Goal: Information Seeking & Learning: Learn about a topic

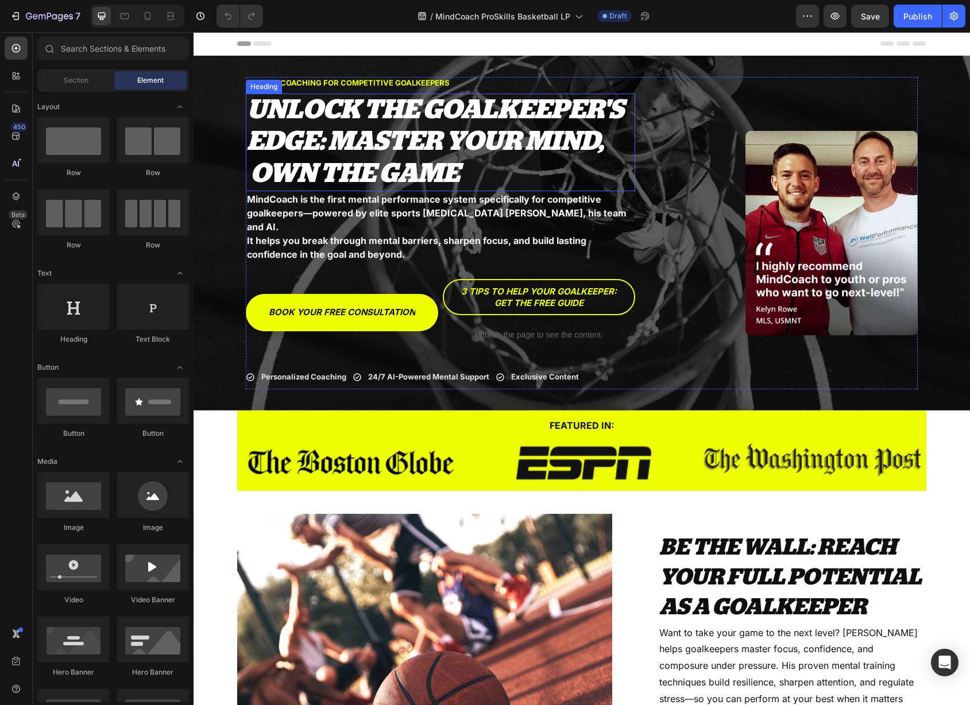
click at [371, 160] on span "UNLOCK THE GOALKEEPER'S EDGE: MASTER YOUR MIND, OWN THE GAME" at bounding box center [435, 141] width 377 height 91
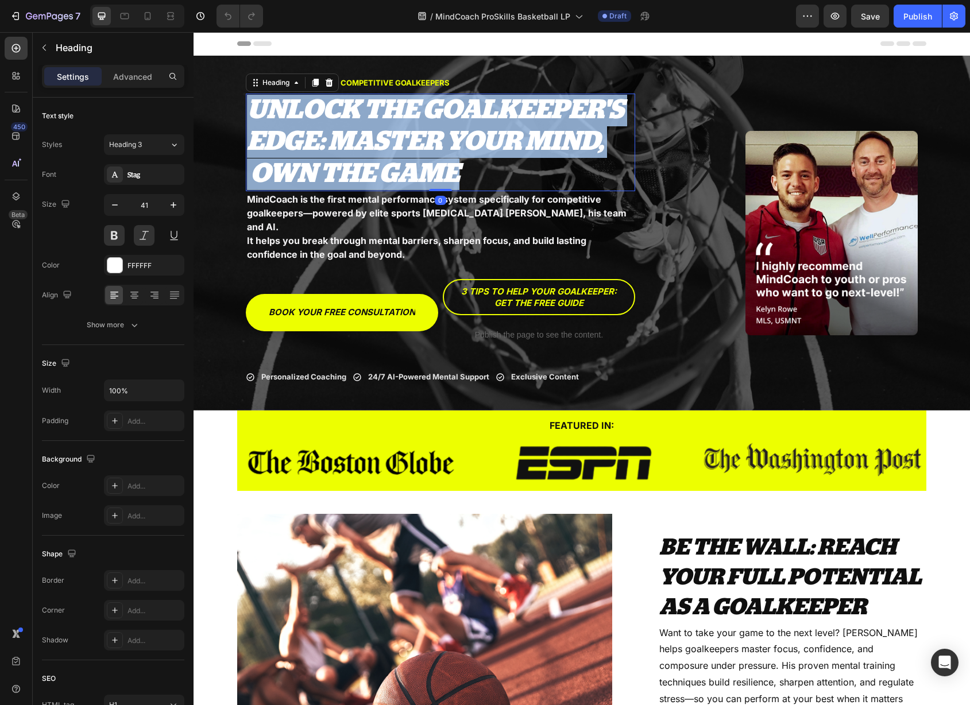
click at [371, 160] on span "UNLOCK THE GOALKEEPER'S EDGE: MASTER YOUR MIND, OWN THE GAME" at bounding box center [435, 141] width 377 height 91
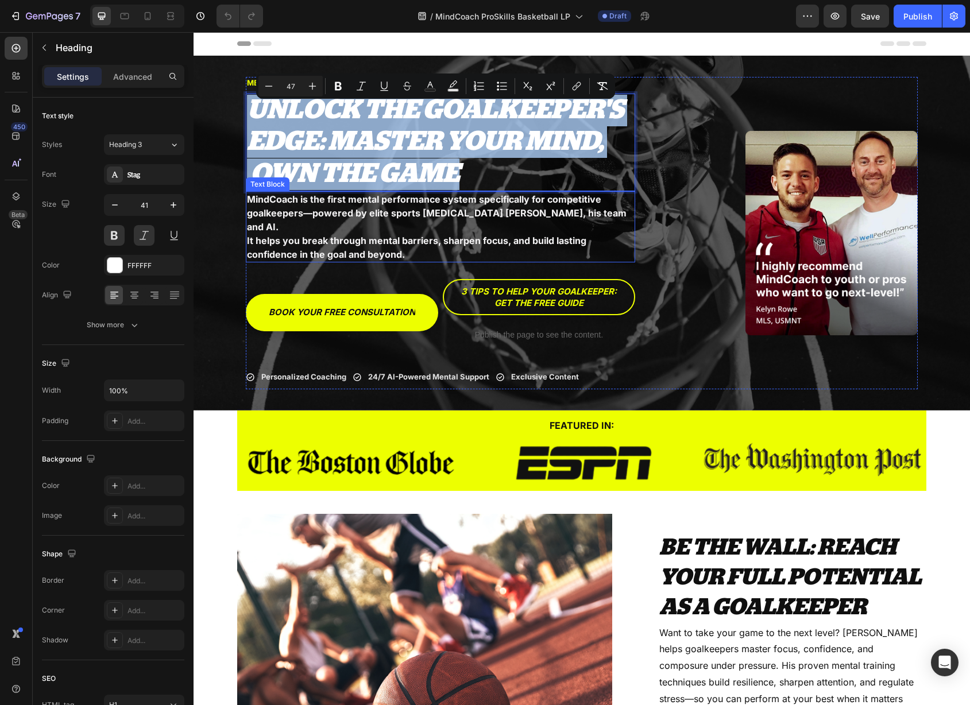
click at [438, 219] on p "MindCoach is the first mental performance system specifically for competitive g…" at bounding box center [440, 212] width 387 height 41
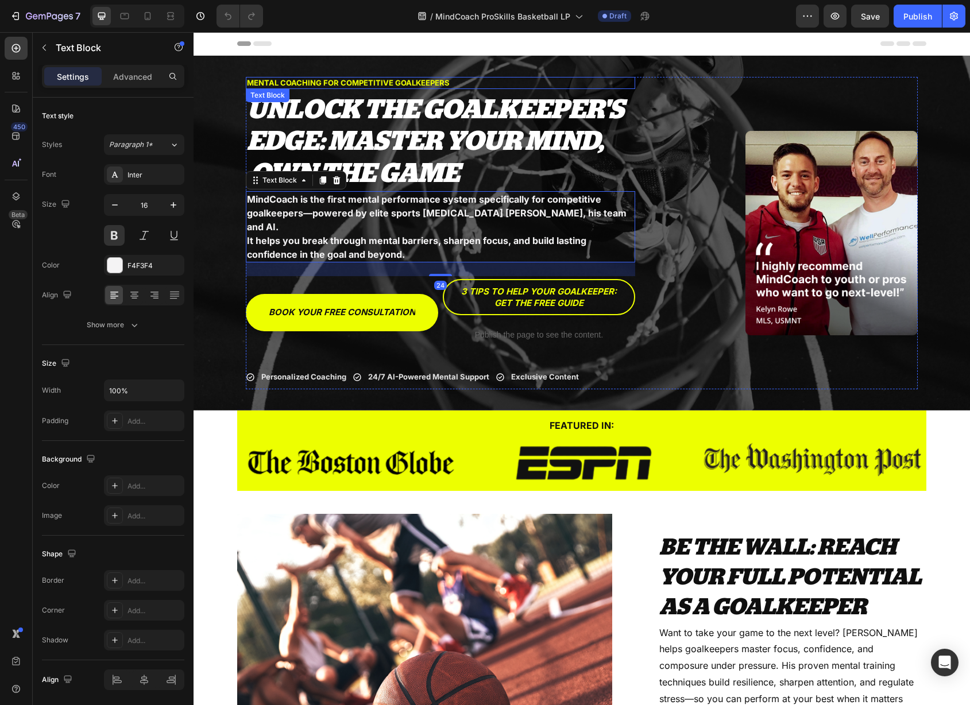
click at [352, 88] on p "MENTAL COACHING FOR COMPETITIVE GOALKEEPERS" at bounding box center [440, 83] width 387 height 10
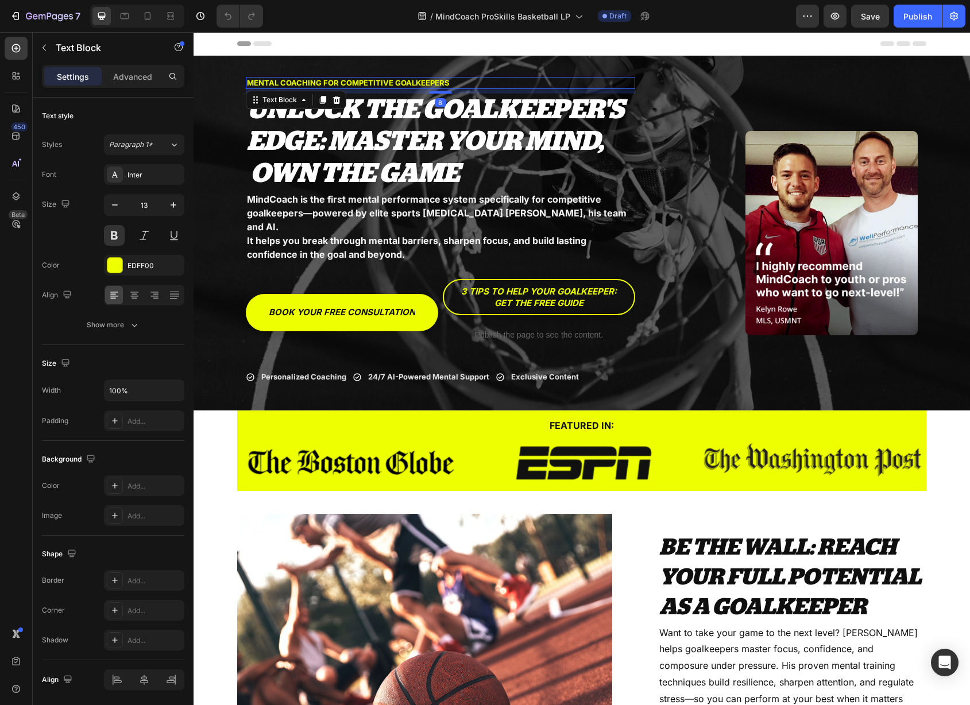
click at [352, 88] on p "MENTAL COACHING FOR COMPETITIVE GOALKEEPERS" at bounding box center [440, 83] width 387 height 10
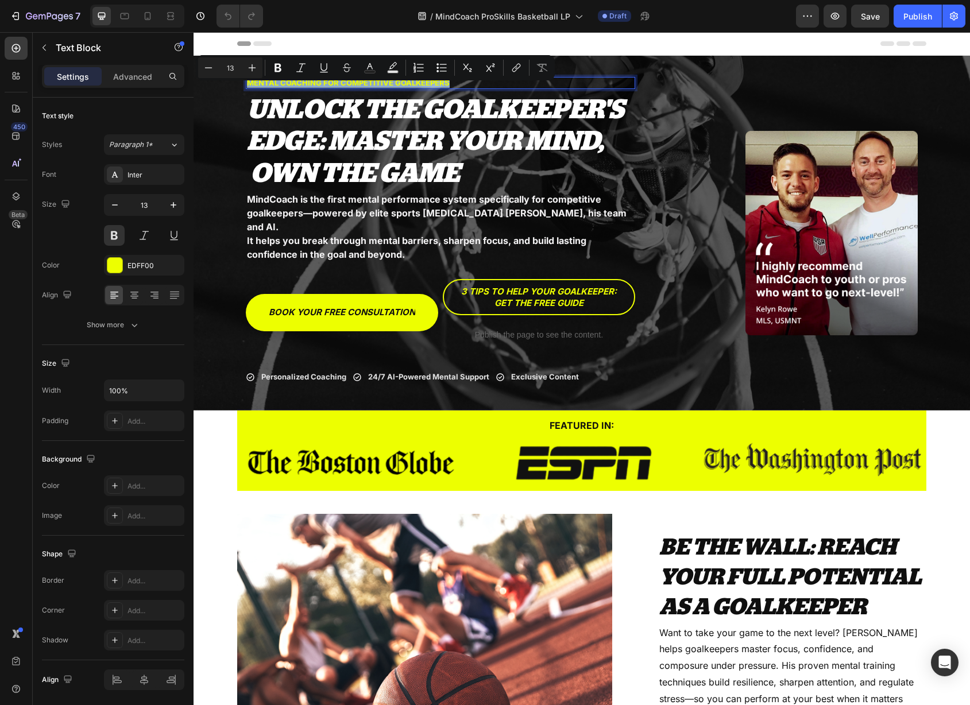
click at [379, 88] on p "MENTAL COACHING FOR COMPETITIVE GOALKEEPERS" at bounding box center [440, 83] width 387 height 10
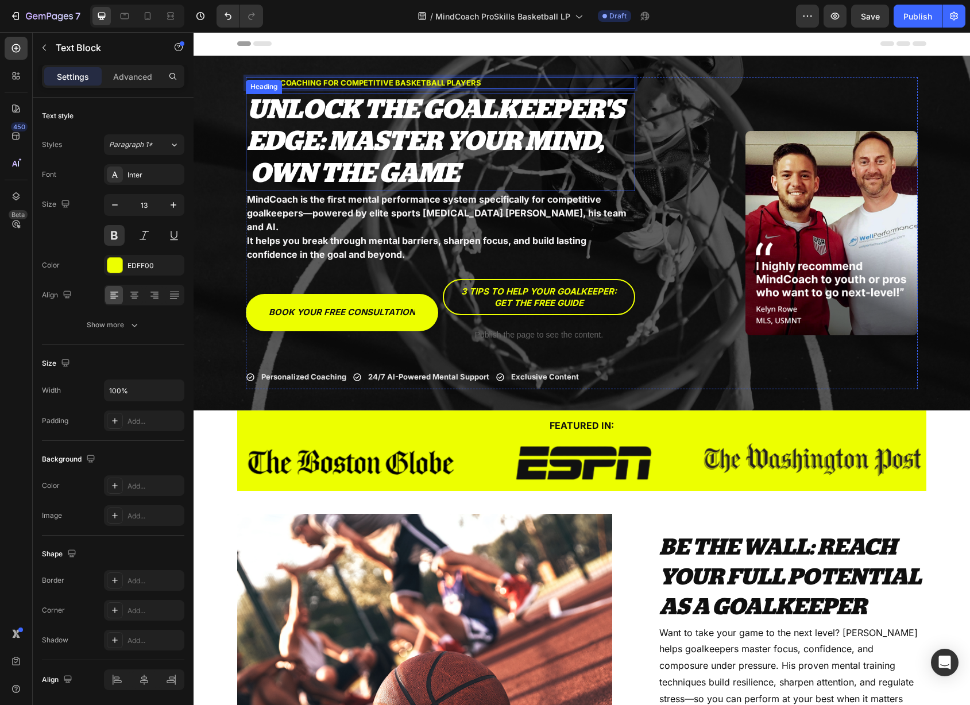
click at [396, 157] on span "UNLOCK THE GOALKEEPER'S EDGE: MASTER YOUR MIND, OWN THE GAME" at bounding box center [435, 141] width 377 height 91
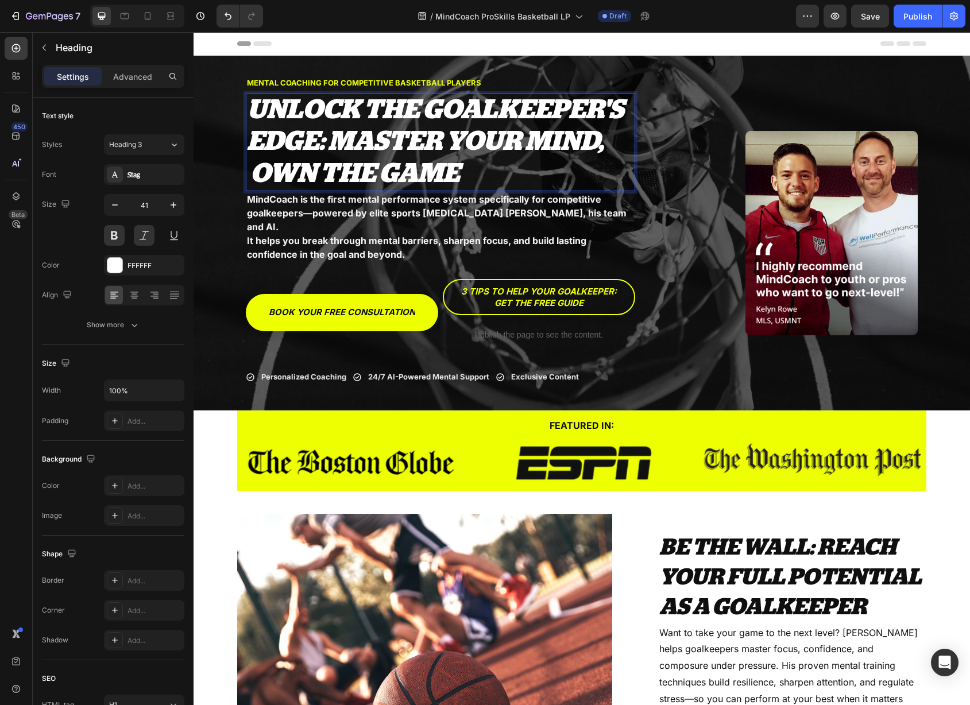
click at [396, 157] on span "UNLOCK THE GOALKEEPER'S EDGE: MASTER YOUR MIND, OWN THE GAME" at bounding box center [435, 141] width 377 height 91
click at [359, 138] on span "UNLOCK THE GOALKEEPER'S EDGE: MASTER YOUR MIND, OWN THE GAME" at bounding box center [435, 141] width 377 height 91
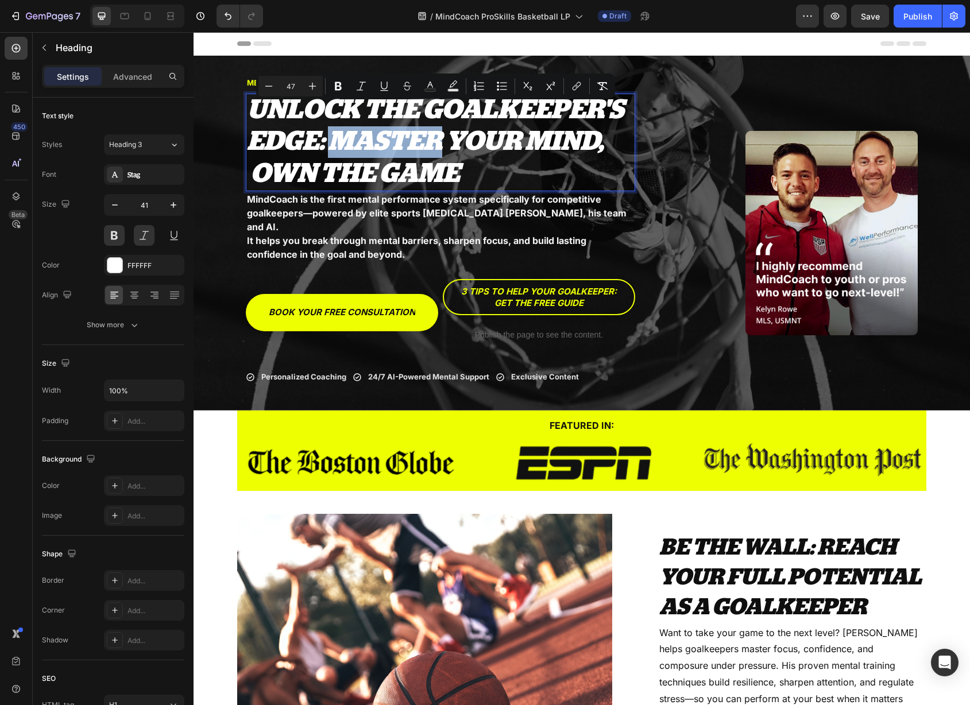
click at [359, 138] on span "UNLOCK THE GOALKEEPER'S EDGE: MASTER YOUR MIND, OWN THE GAME" at bounding box center [435, 141] width 377 height 91
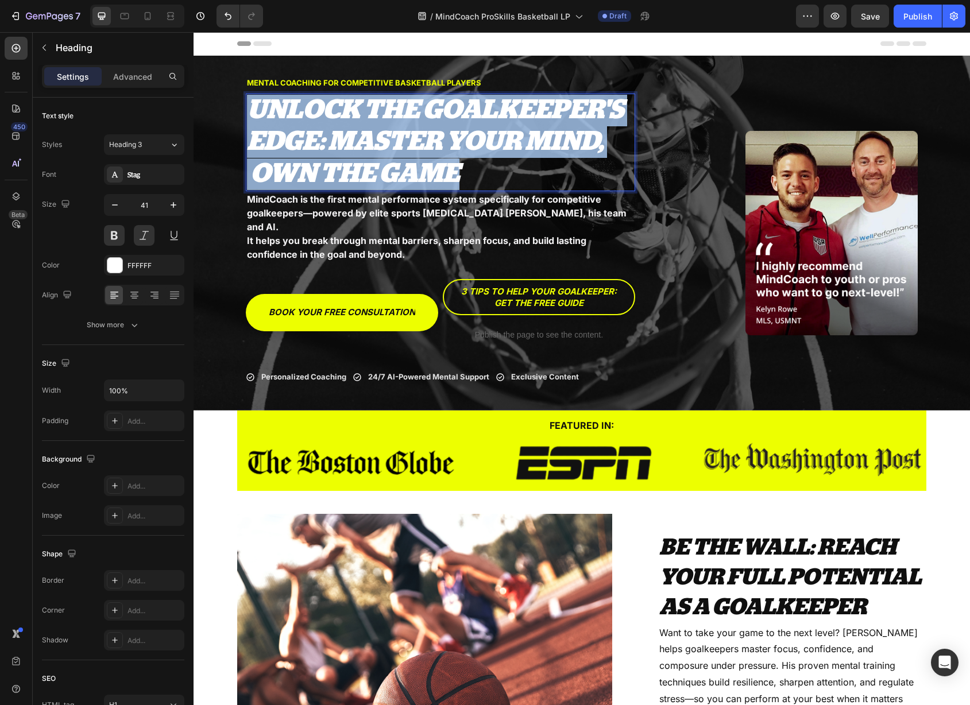
click at [359, 138] on span "UNLOCK THE GOALKEEPER'S EDGE: MASTER YOUR MIND, OWN THE GAME" at bounding box center [435, 141] width 377 height 91
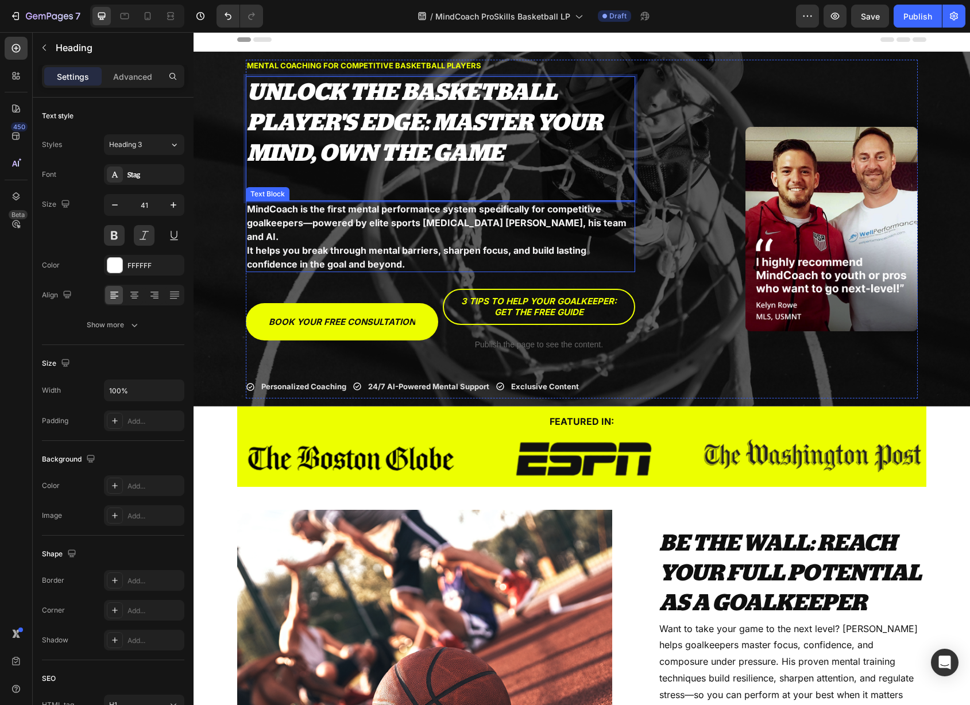
scroll to position [19, 0]
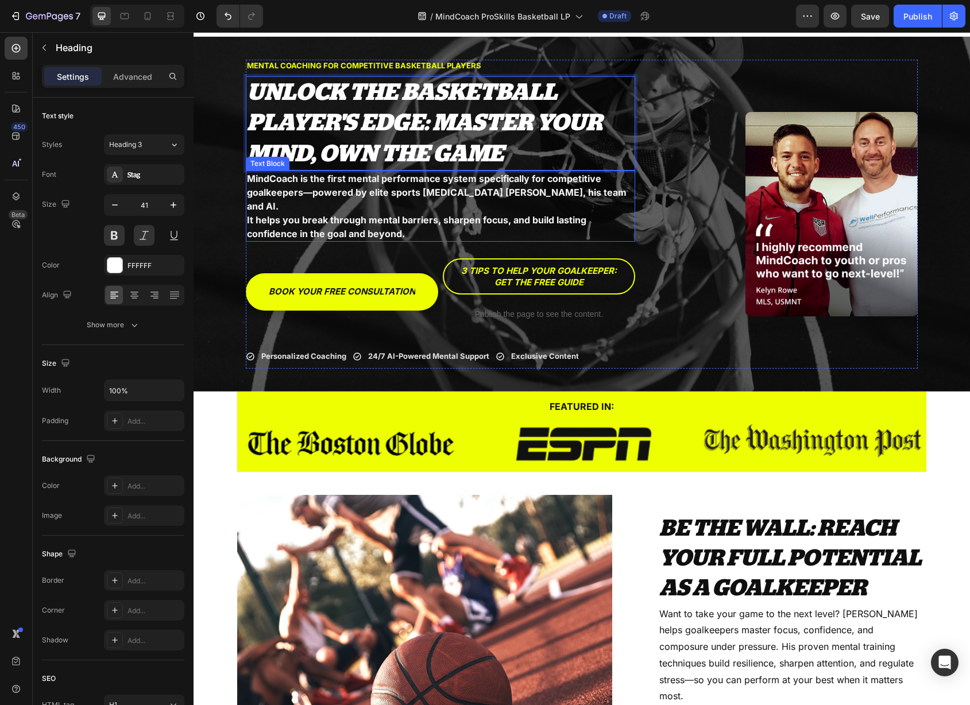
click at [371, 213] on p "It helps you break through mental barriers, sharpen focus, and build lasting co…" at bounding box center [440, 227] width 387 height 28
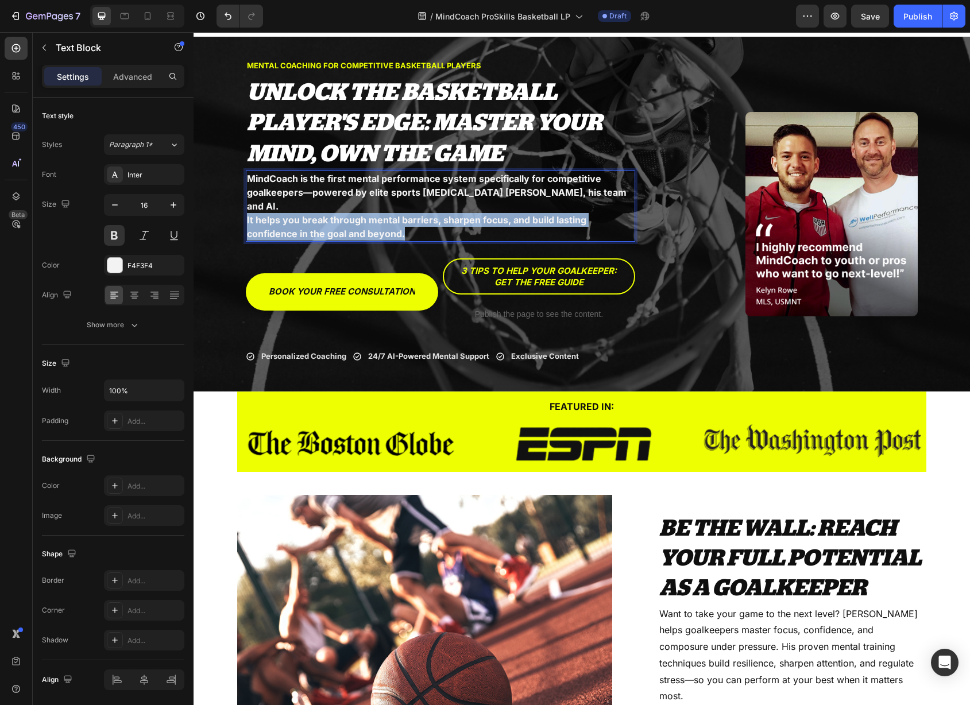
click at [371, 213] on p "It helps you break through mental barriers, sharpen focus, and build lasting co…" at bounding box center [440, 227] width 387 height 28
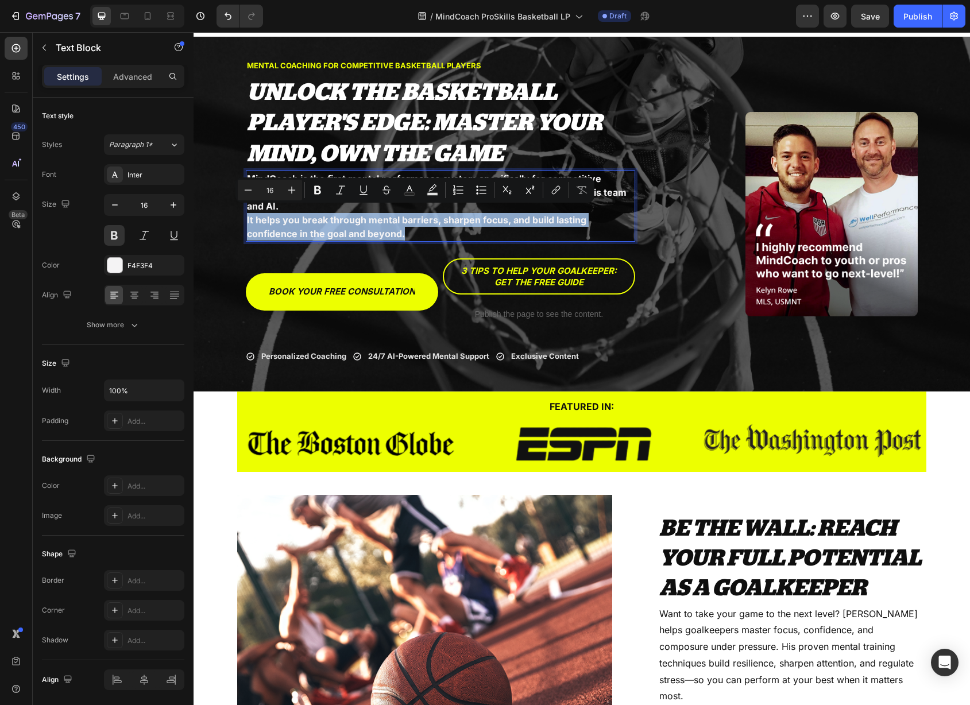
click at [371, 213] on p "It helps you break through mental barriers, sharpen focus, and build lasting co…" at bounding box center [440, 227] width 387 height 28
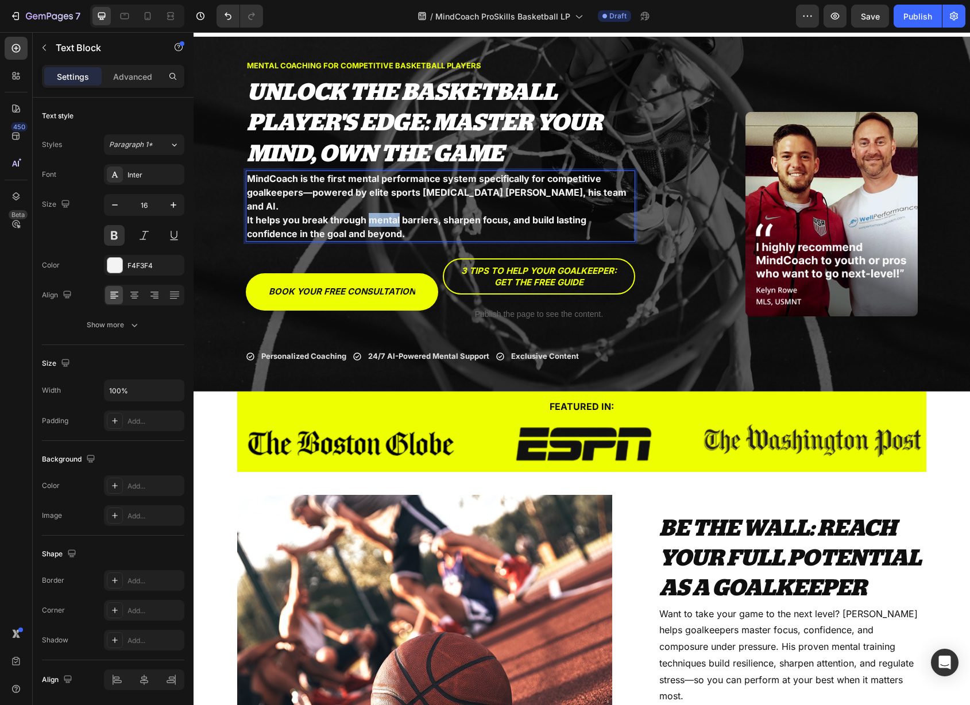
click at [371, 213] on p "It helps you break through mental barriers, sharpen focus, and build lasting co…" at bounding box center [440, 227] width 387 height 28
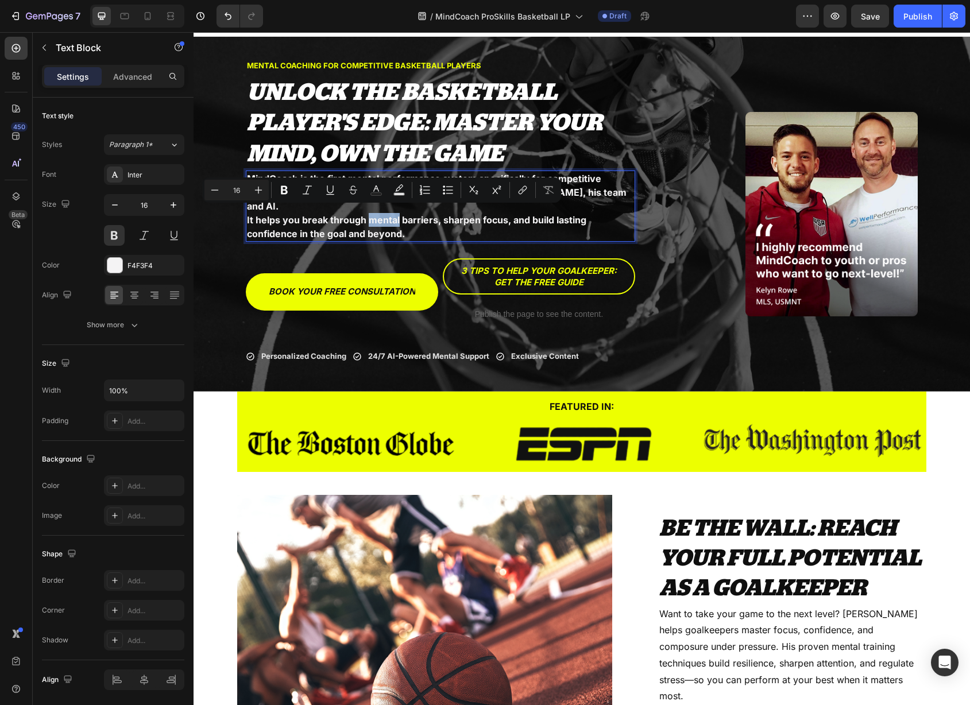
click at [372, 213] on p "It helps you break through mental barriers, sharpen focus, and build lasting co…" at bounding box center [440, 227] width 387 height 28
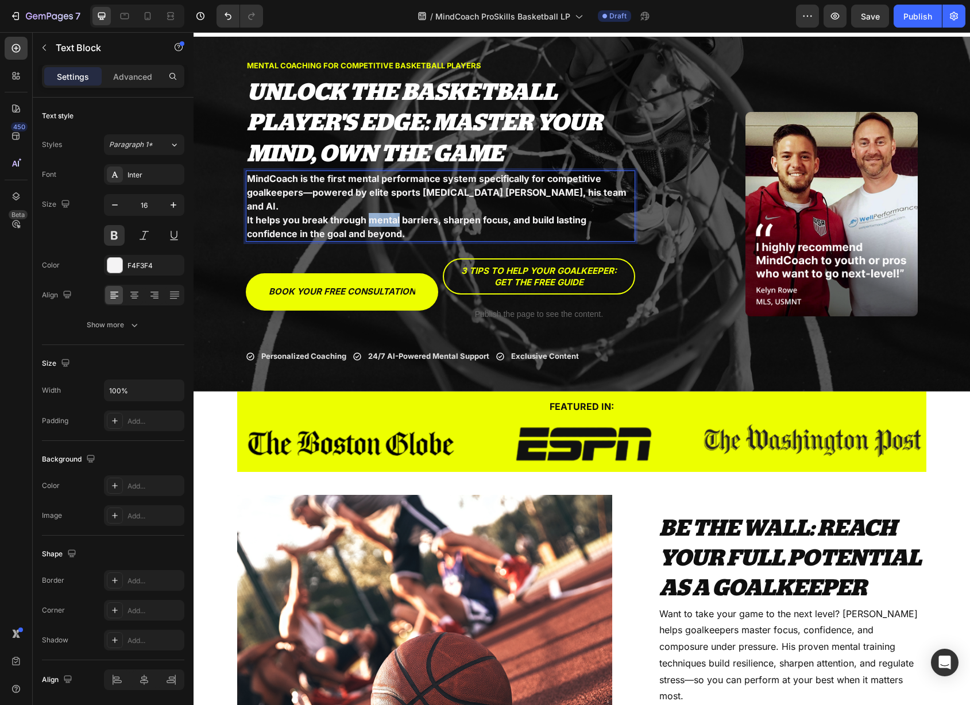
click at [372, 213] on p "It helps you break through mental barriers, sharpen focus, and build lasting co…" at bounding box center [440, 227] width 387 height 28
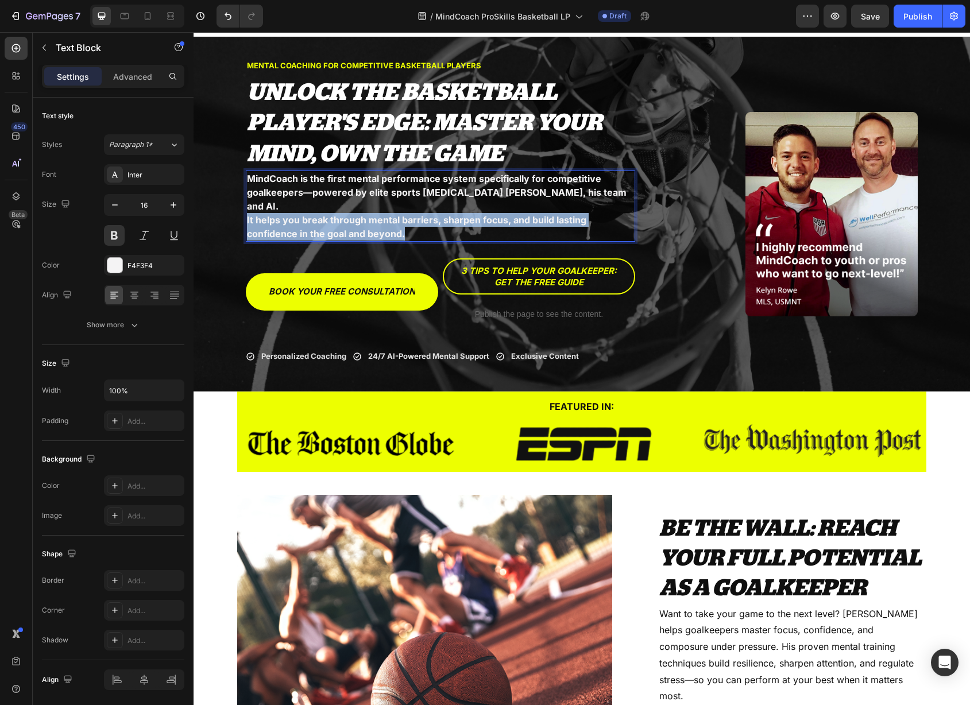
click at [372, 213] on p "It helps you break through mental barriers, sharpen focus, and build lasting co…" at bounding box center [440, 227] width 387 height 28
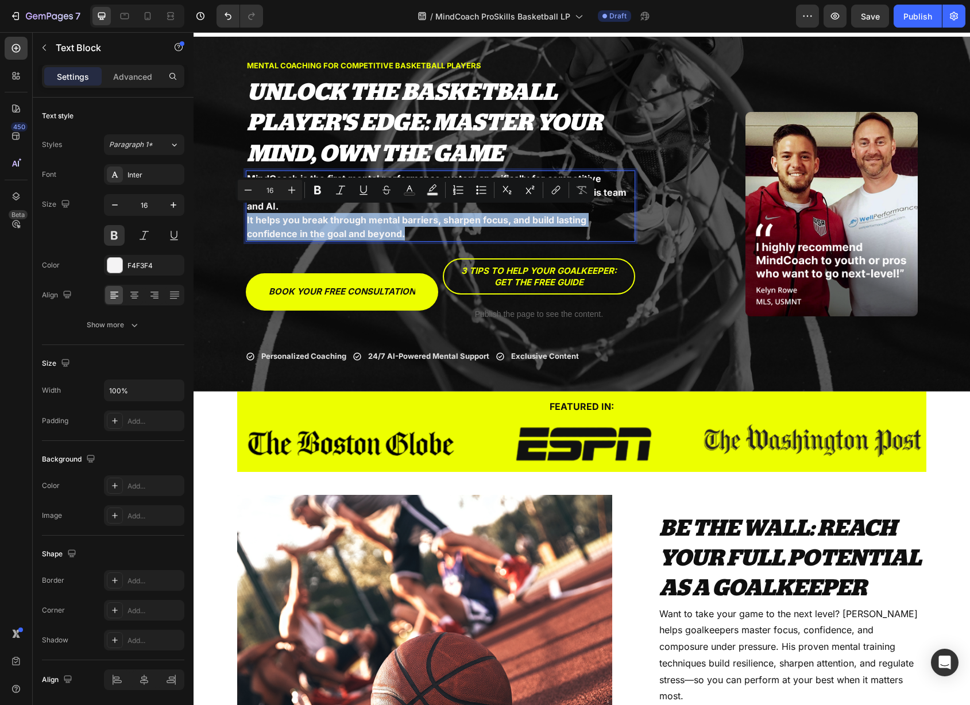
click at [372, 213] on p "It helps you break through mental barriers, sharpen focus, and build lasting co…" at bounding box center [440, 227] width 387 height 28
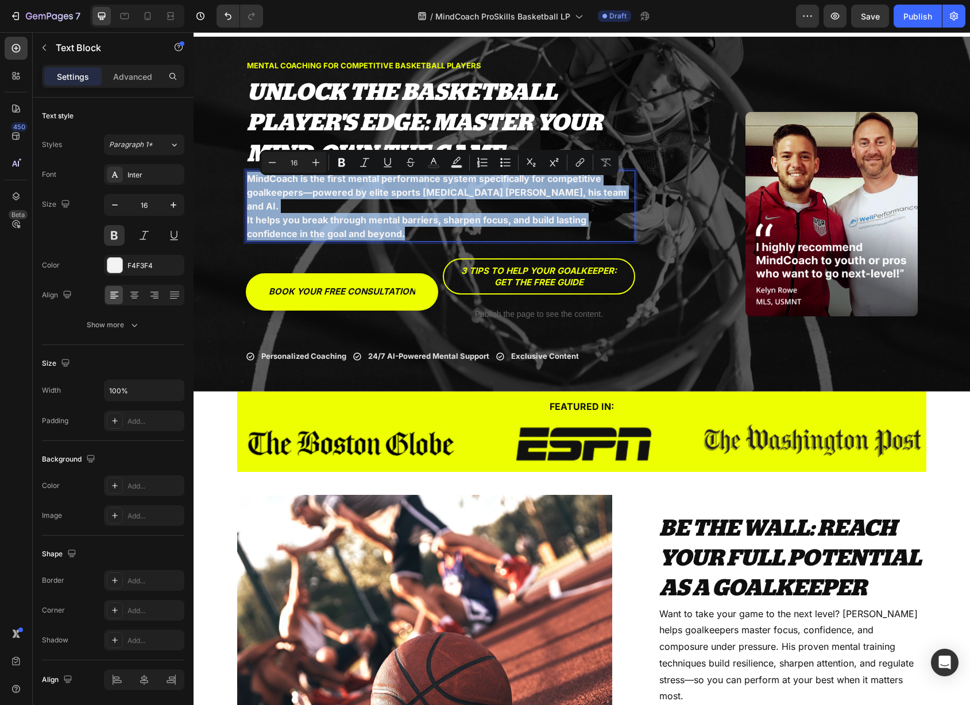
copy div "MindCoach is the first mental performance system specifically for competitive g…"
click at [340, 213] on p "It helps you break through mental barriers, sharpen focus, and build lasting co…" at bounding box center [440, 227] width 387 height 28
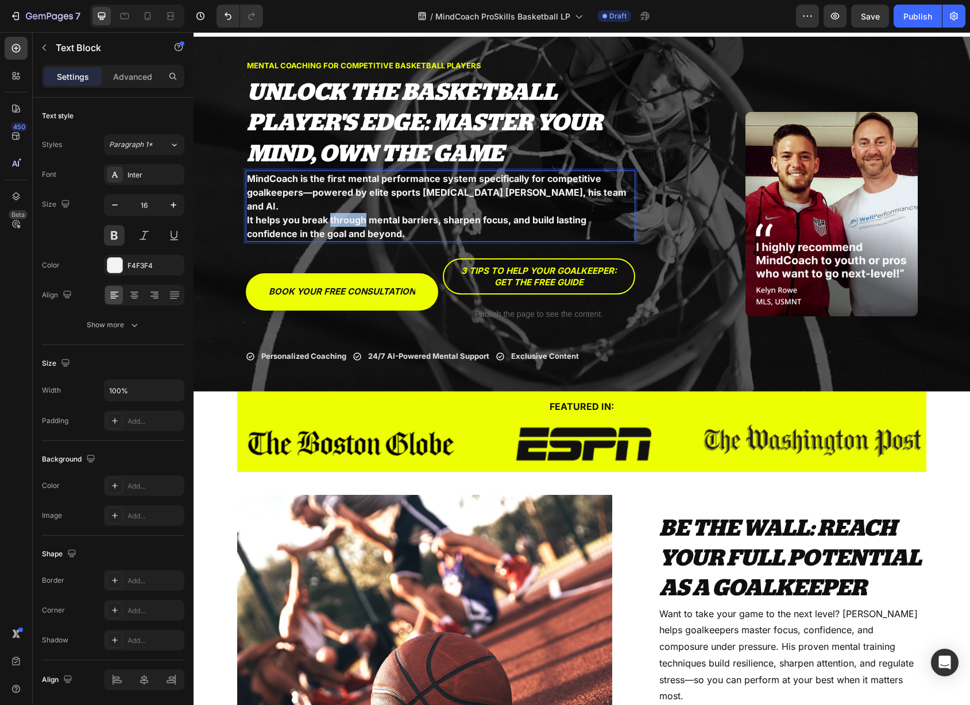
click at [340, 213] on p "It helps you break through mental barriers, sharpen focus, and build lasting co…" at bounding box center [440, 227] width 387 height 28
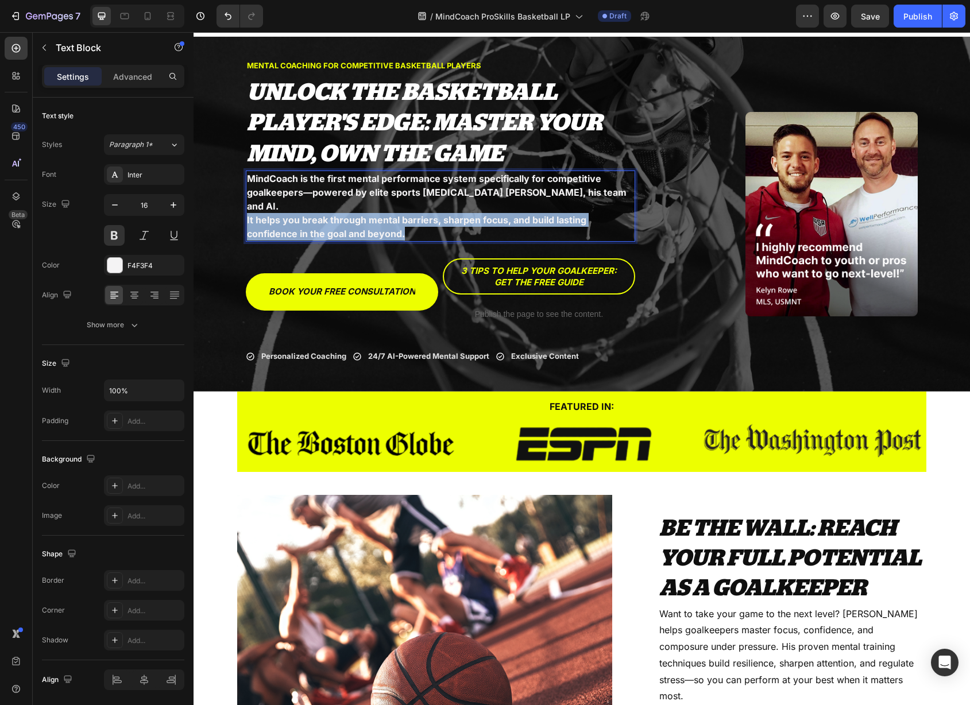
click at [340, 213] on p "It helps you break through mental barriers, sharpen focus, and build lasting co…" at bounding box center [440, 227] width 387 height 28
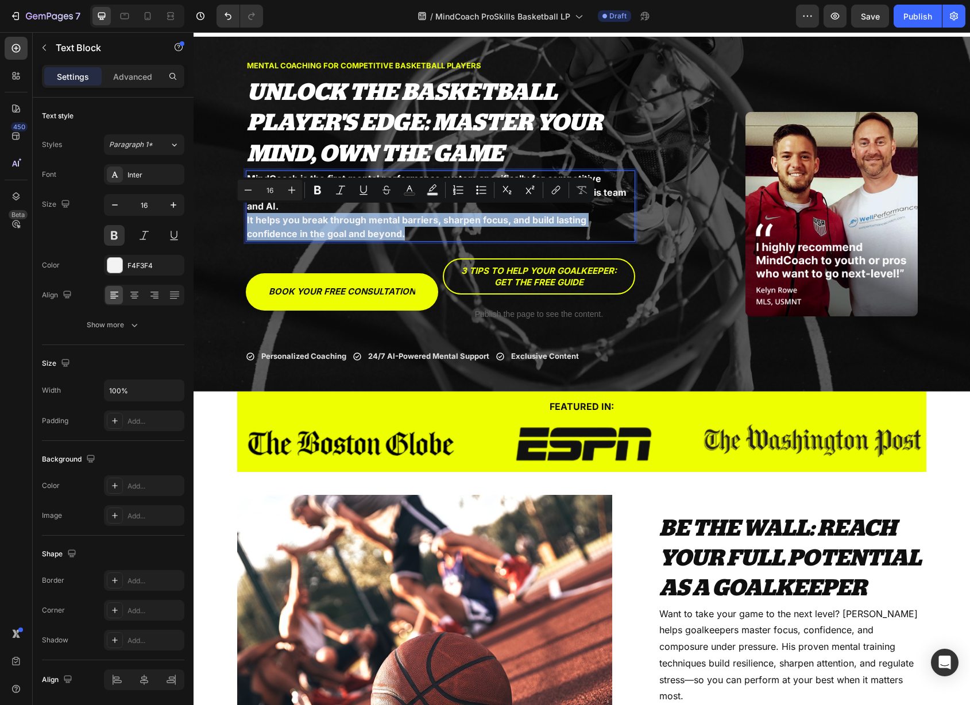
click at [340, 213] on p "It helps you break through mental barriers, sharpen focus, and build lasting co…" at bounding box center [440, 227] width 387 height 28
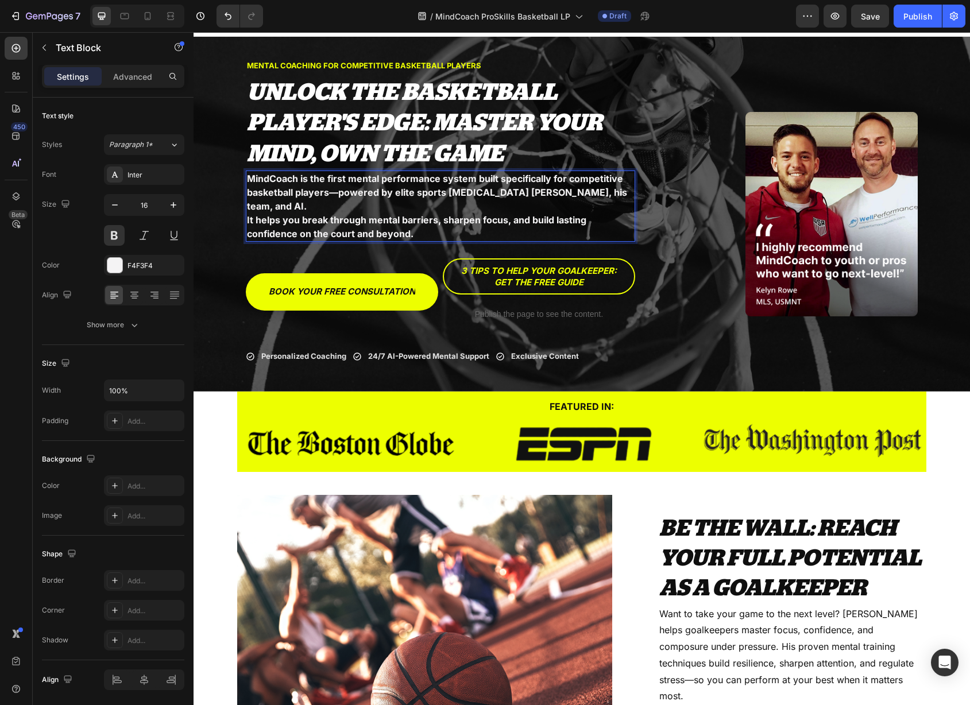
scroll to position [12, 0]
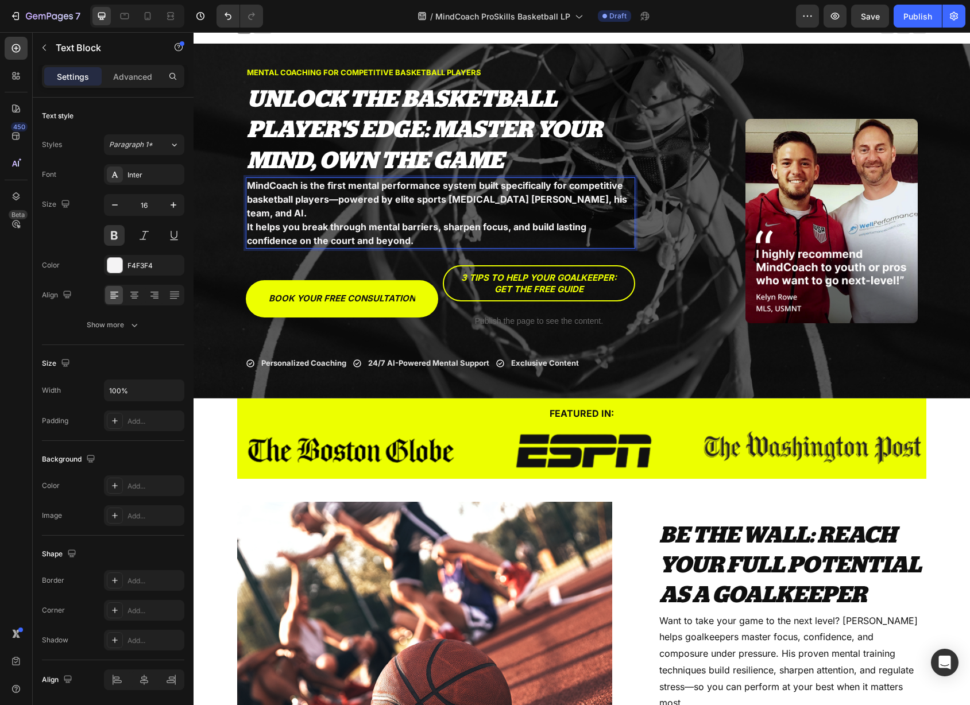
click at [303, 220] on p "It helps you break through mental barriers, sharpen focus, and build lasting co…" at bounding box center [440, 234] width 387 height 28
click at [247, 228] on p "It helps you break through mental barriers, sharpen focus, and build lasting co…" at bounding box center [440, 234] width 387 height 28
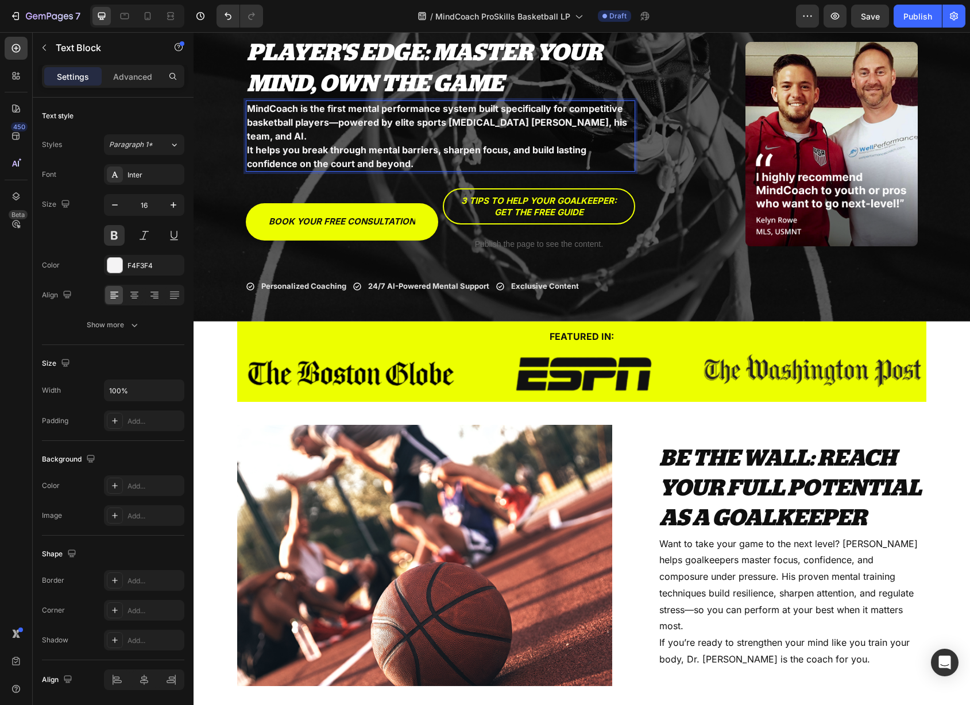
scroll to position [91, 0]
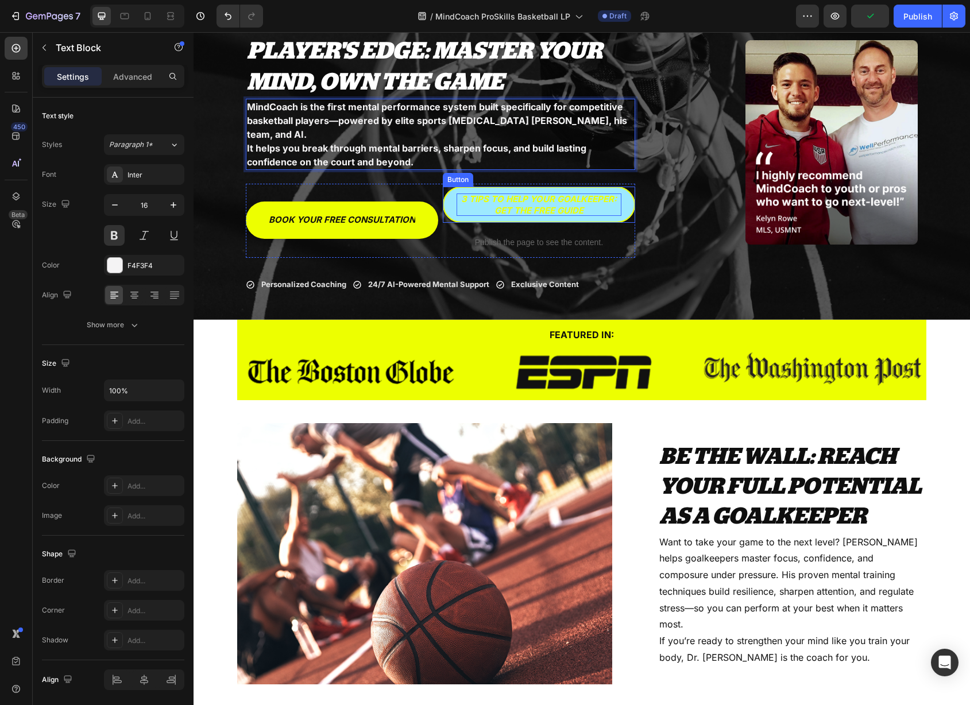
click at [562, 198] on icon "3 TIPS TO HELP YOUR GOALKEEPER: GET THE FREE GUIDE" at bounding box center [539, 204] width 156 height 22
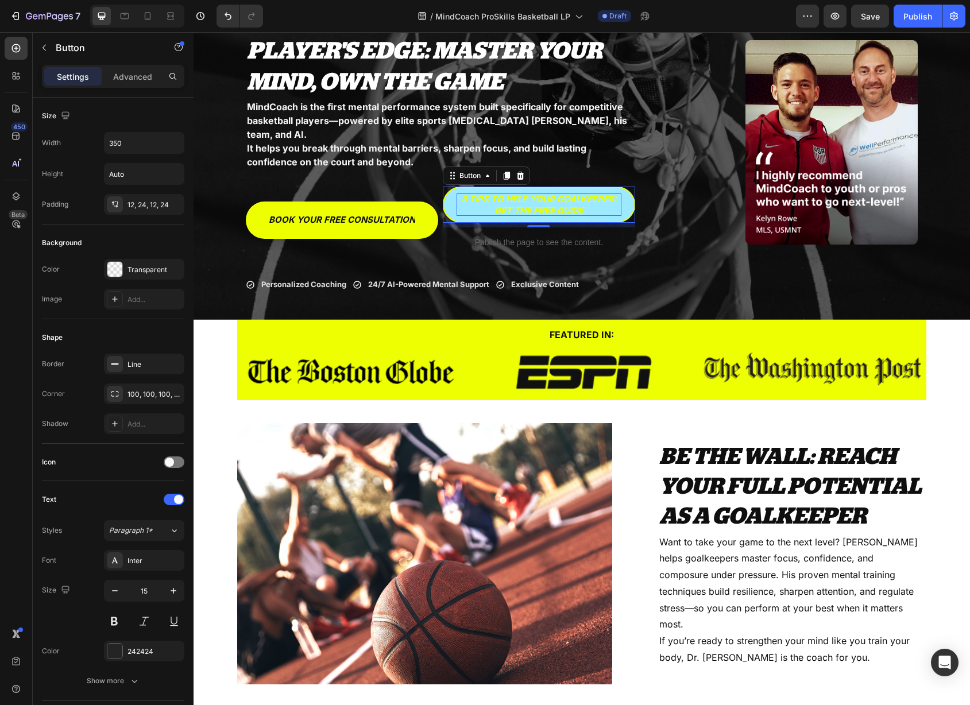
click at [572, 199] on icon "3 TIPS TO HELP YOUR GOALKEEPER: GET THE FREE GUIDE" at bounding box center [539, 204] width 156 height 22
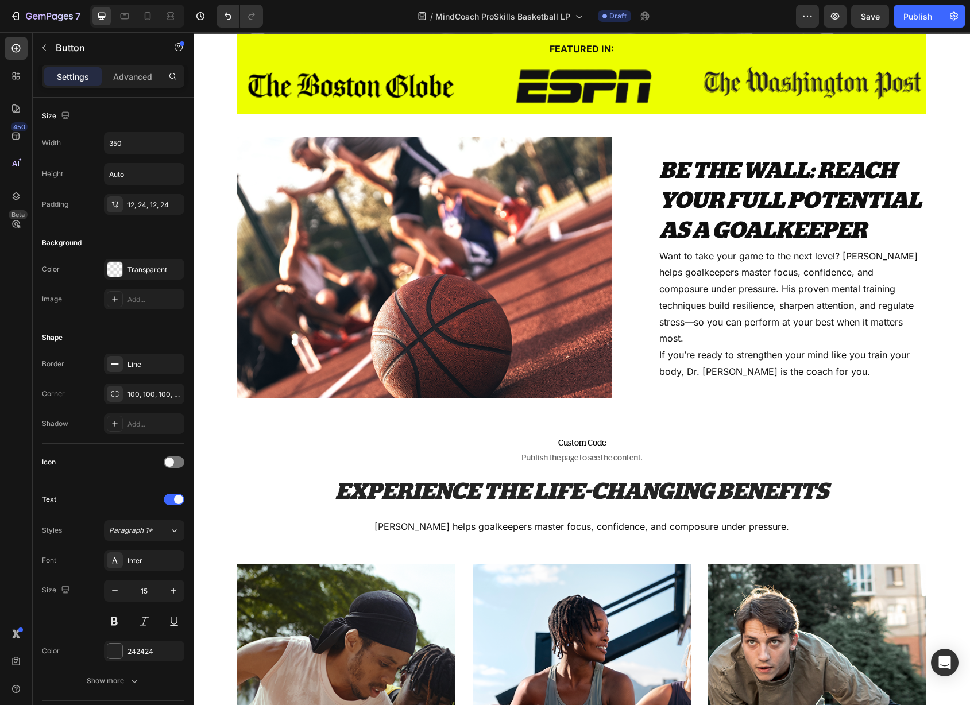
scroll to position [377, 0]
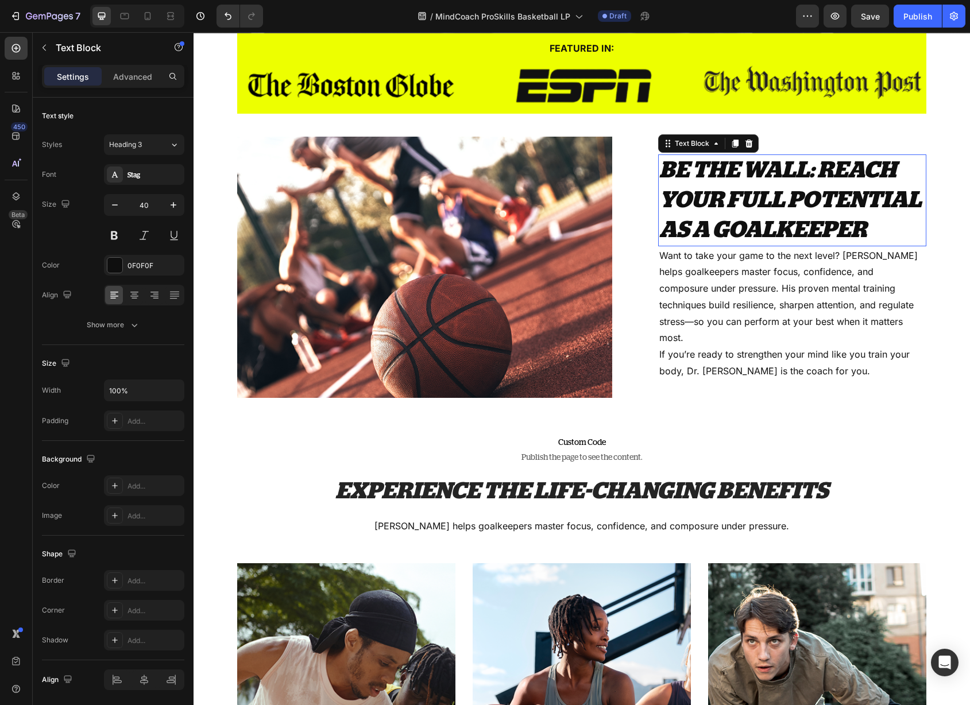
click at [838, 204] on strong "BE THE WALL: REACH YOUR FULL POTENTIAL AS A GOALKEEPER" at bounding box center [790, 200] width 262 height 83
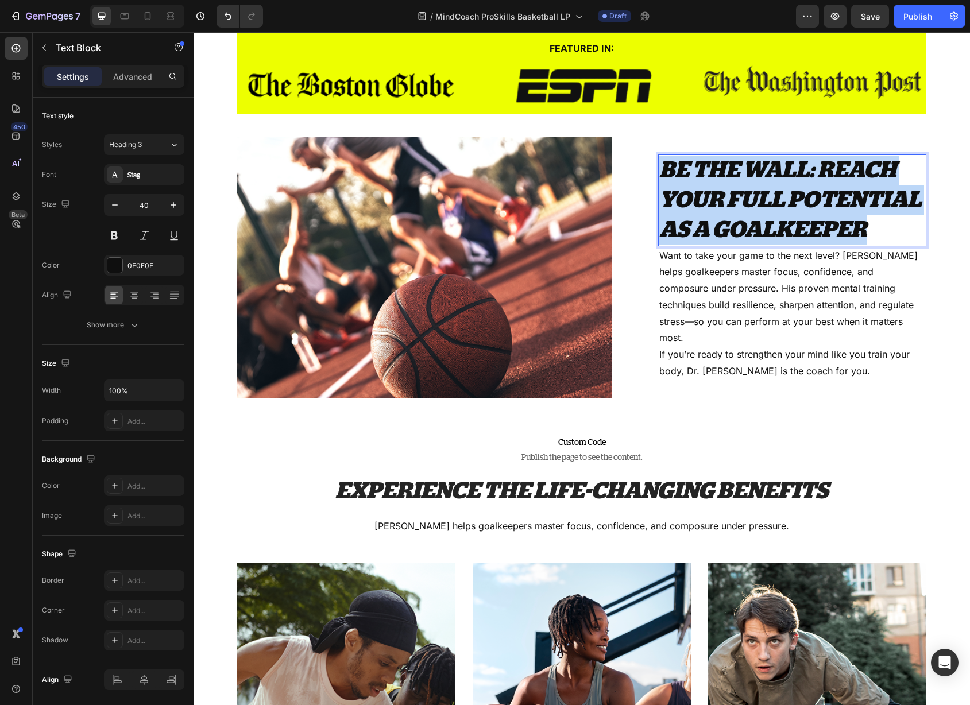
click at [838, 204] on strong "BE THE WALL: REACH YOUR FULL POTENTIAL AS A GOALKEEPER" at bounding box center [790, 200] width 262 height 83
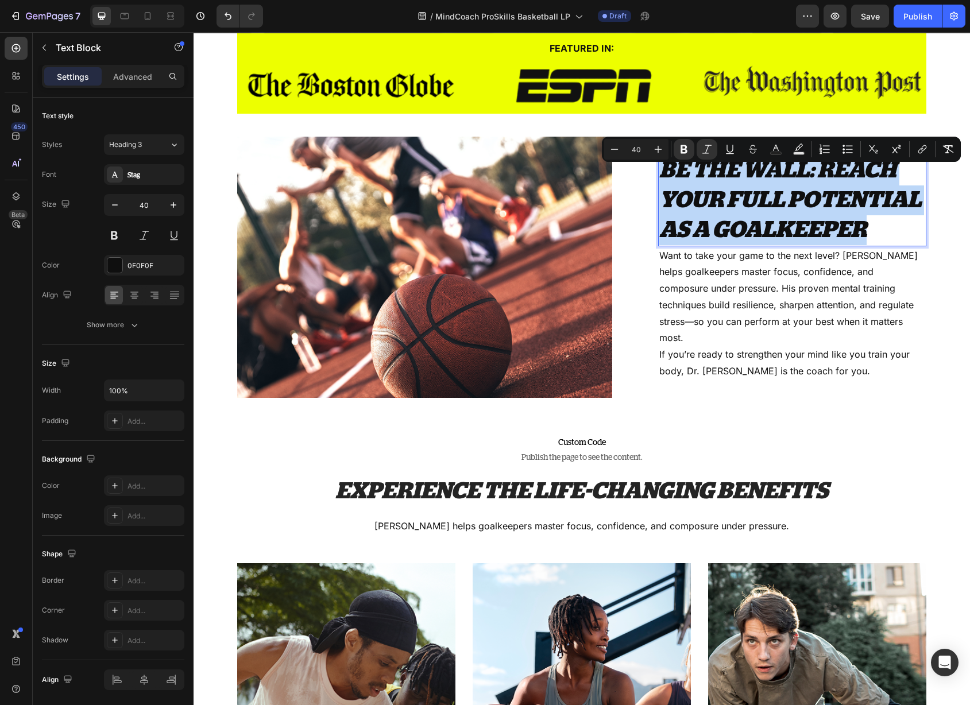
copy strong "BE THE WALL: REACH YOUR FULL POTENTIAL AS A GOALKEEPER"
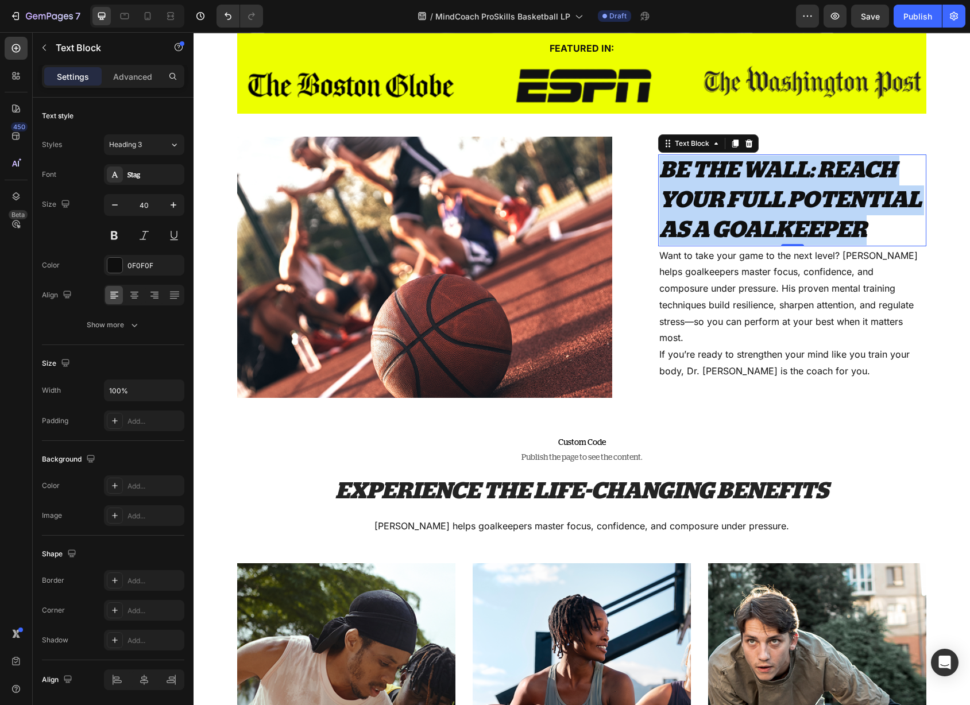
click at [733, 311] on span "Want to take your game to the next level? [PERSON_NAME] helps goalkeepers maste…" at bounding box center [788, 297] width 258 height 94
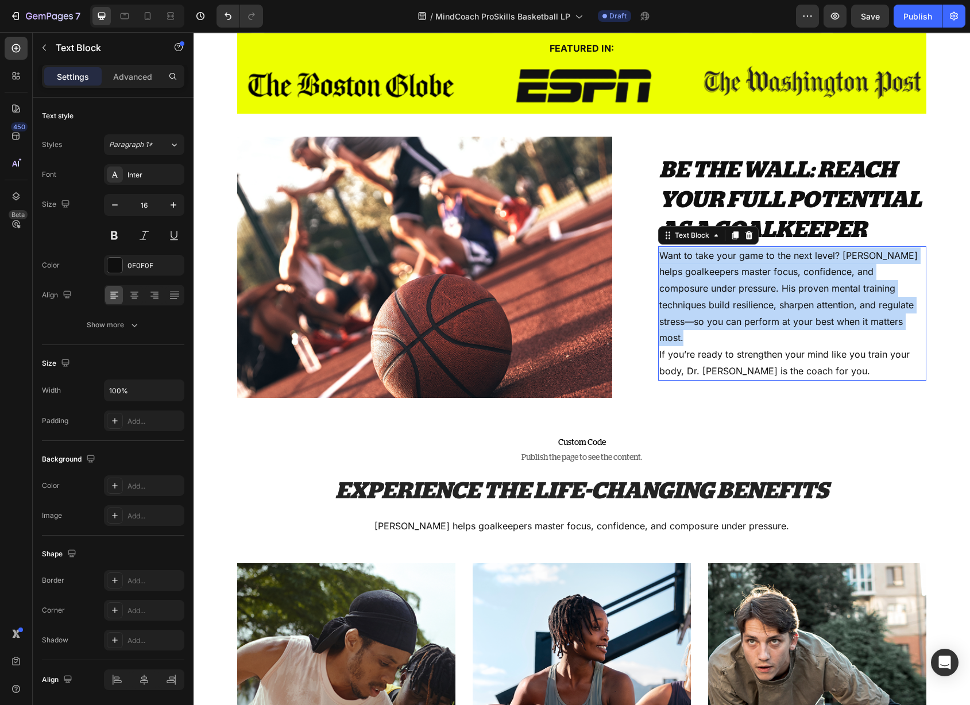
click at [733, 311] on span "Want to take your game to the next level? [PERSON_NAME] helps goalkeepers maste…" at bounding box center [788, 297] width 258 height 94
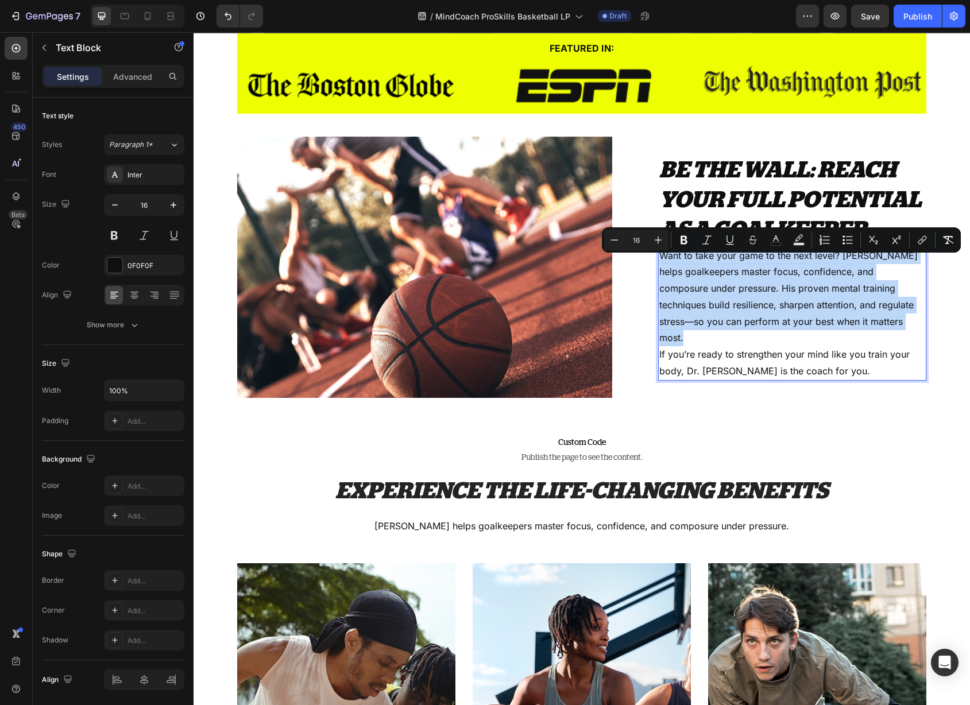
click at [733, 311] on span "Want to take your game to the next level? [PERSON_NAME] helps goalkeepers maste…" at bounding box center [788, 297] width 258 height 94
copy span "Want to take your game to the next level? [PERSON_NAME] helps goalkeepers maste…"
click at [745, 215] on strong "BE THE WALL: REACH YOUR FULL POTENTIAL AS A GOALKEEPER" at bounding box center [790, 200] width 262 height 83
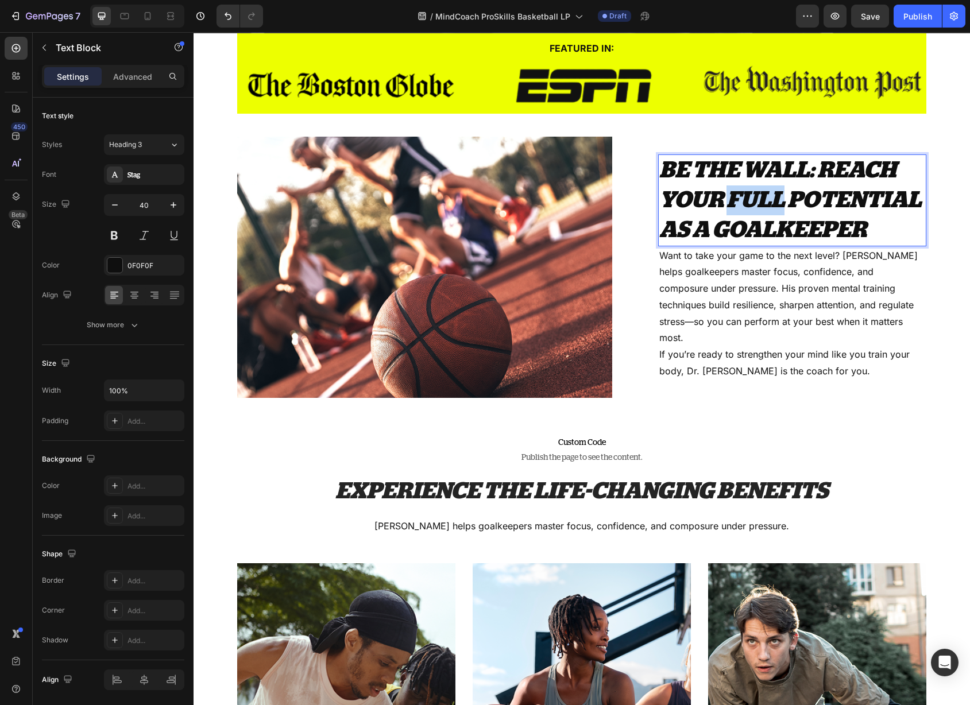
click at [738, 204] on strong "BE THE WALL: REACH YOUR FULL POTENTIAL AS A GOALKEEPER" at bounding box center [790, 200] width 262 height 83
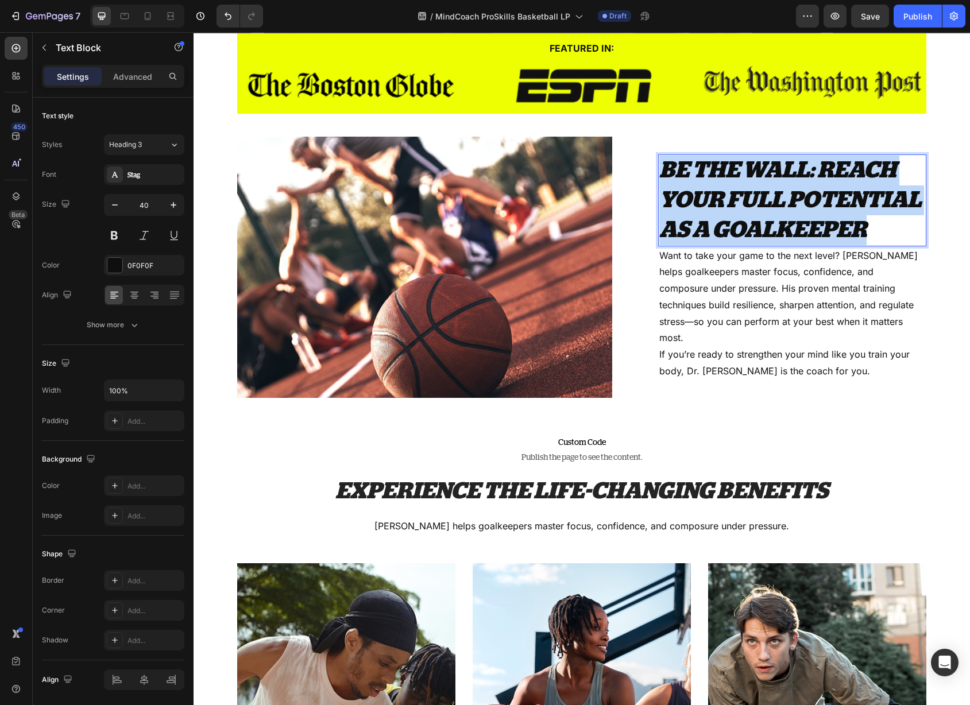
click at [738, 204] on strong "BE THE WALL: REACH YOUR FULL POTENTIAL AS A GOALKEEPER" at bounding box center [790, 200] width 262 height 83
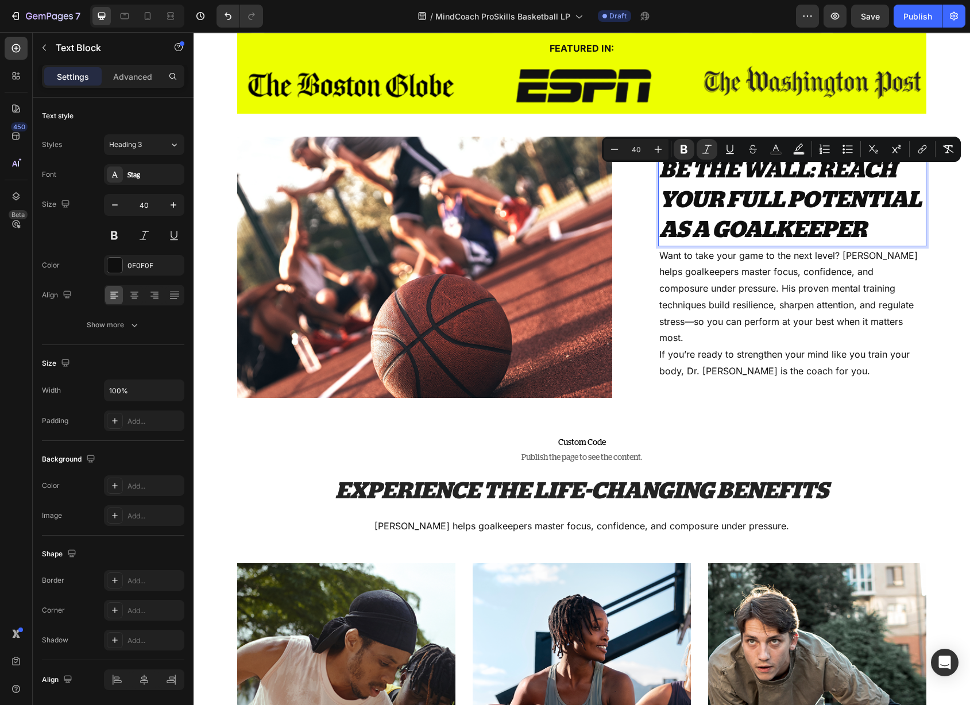
click at [860, 242] on strong "BE THE WALL: REACH YOUR FULL POTENTIAL AS A GOALKEEPER" at bounding box center [790, 200] width 262 height 83
click at [864, 235] on strong "BE THE WALL: REACH YOUR FULL POTENTIAL AS A GOALKEEPER" at bounding box center [790, 200] width 262 height 83
click at [868, 239] on p "BE THE WALL: REACH YOUR FULL POTENTIAL AS A GOALKEEPER" at bounding box center [792, 201] width 266 height 90
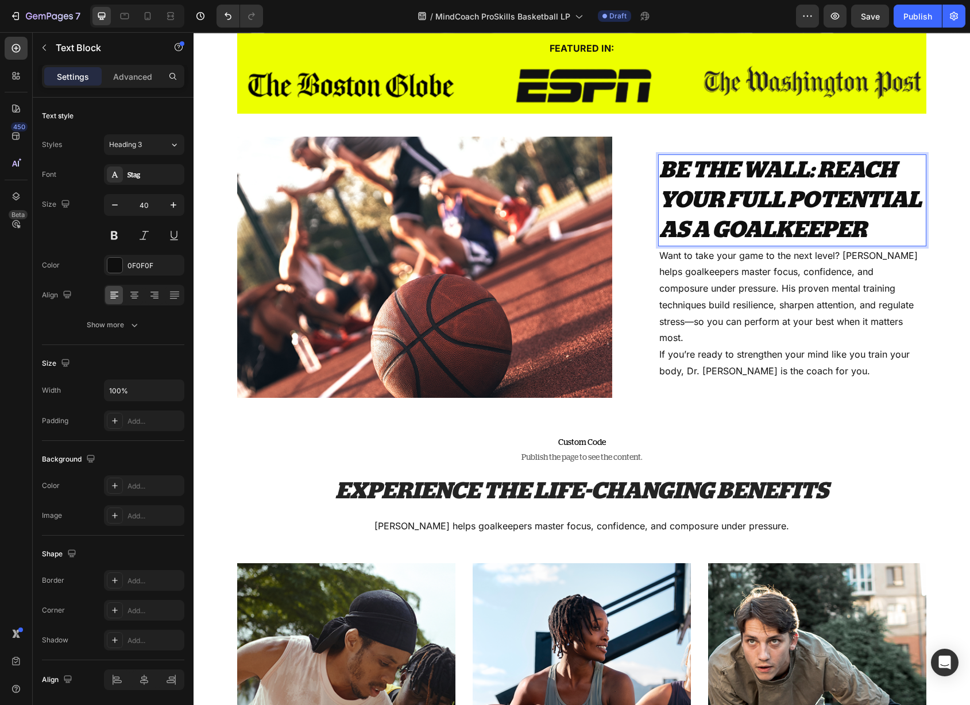
click at [838, 233] on strong "BE THE WALL: REACH YOUR FULL POTENTIAL AS A GOALKEEPER" at bounding box center [790, 200] width 262 height 83
click at [857, 234] on strong "BE THE WALL: REACH YOUR FULL POTENTIAL AS A GOALKEEPER" at bounding box center [790, 200] width 262 height 83
click at [866, 237] on strong "BE THE WALL: REACH YOUR FULL POTENTIAL AS A GOALKEEPER" at bounding box center [790, 200] width 262 height 83
drag, startPoint x: 672, startPoint y: 171, endPoint x: 678, endPoint y: 178, distance: 9.4
click at [672, 171] on strong "BE THE WALL: REACH YOUR FULL POTENTIAL AS A GOALKEEPER" at bounding box center [790, 200] width 262 height 83
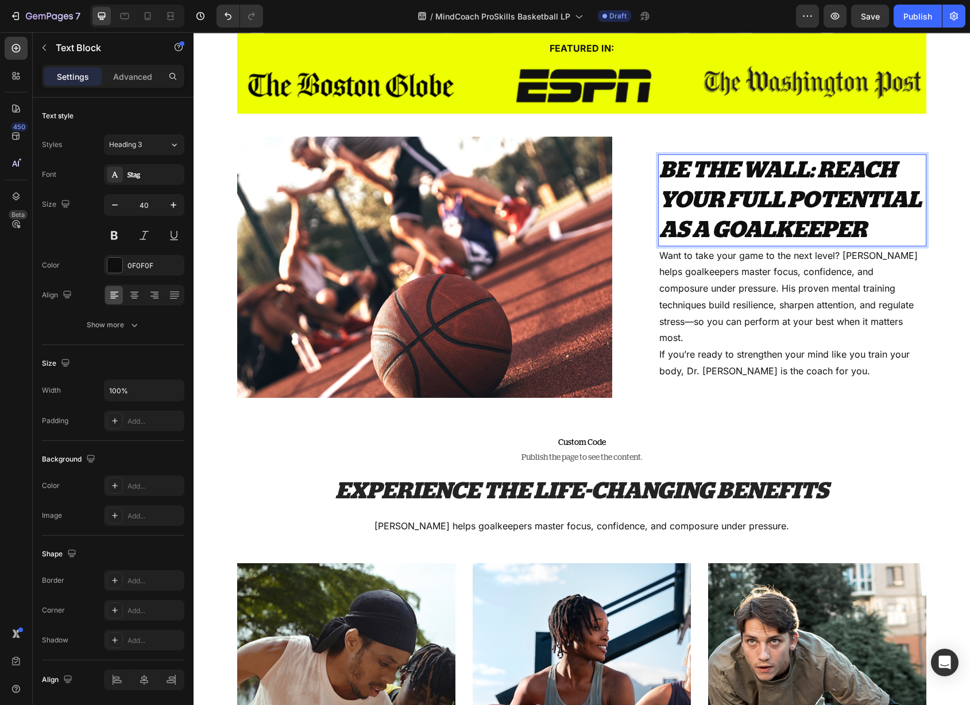
click at [743, 193] on p "BE THE WALL: REACH YOUR FULL POTENTIAL AS A GOALKEEPER" at bounding box center [792, 201] width 266 height 90
click at [873, 241] on p "BE THE WALL: REACH YOUR FULL POTENTIAL AS A GOALKEEPER" at bounding box center [792, 201] width 266 height 90
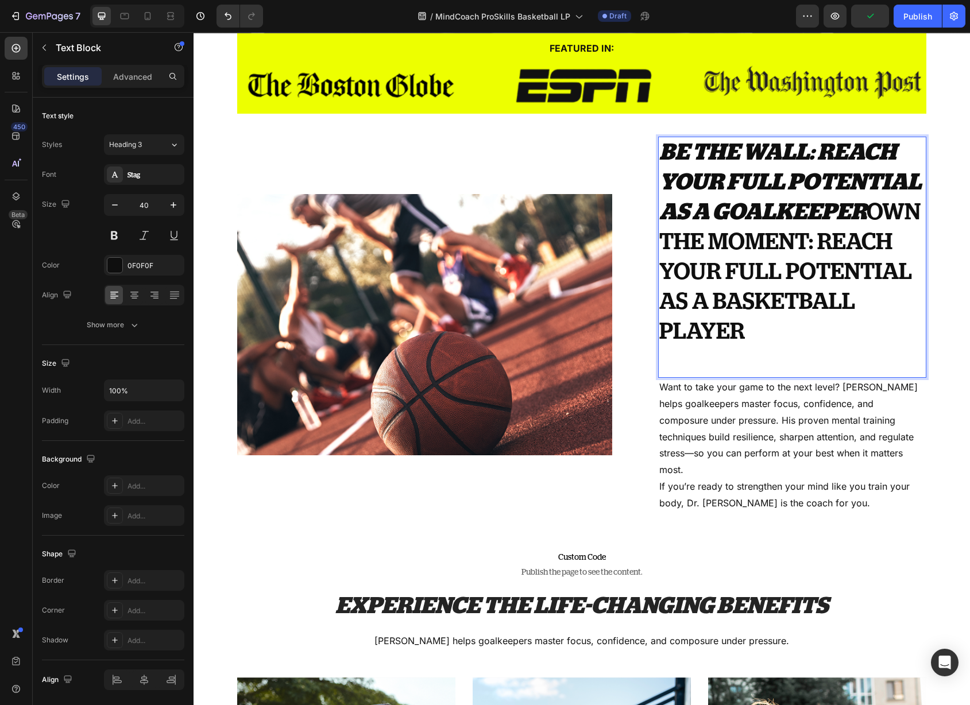
scroll to position [351, 0]
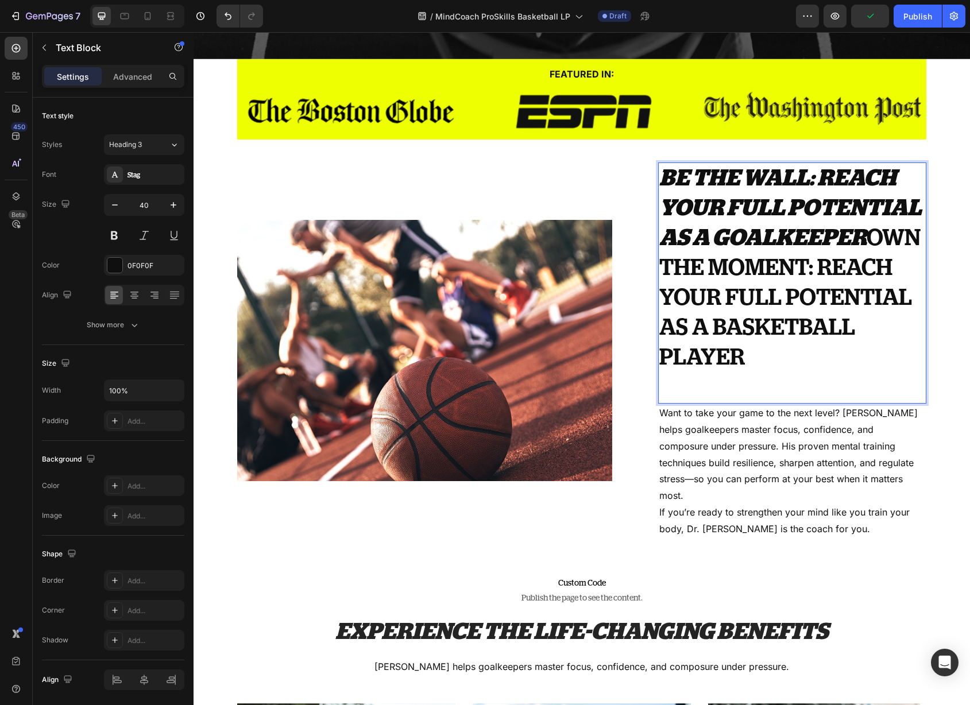
click at [871, 238] on p "BE THE WALL: REACH YOUR FULL POTENTIAL AS A GOALKEEPER OWN THE MOMENT: REACH YO…" at bounding box center [792, 283] width 266 height 239
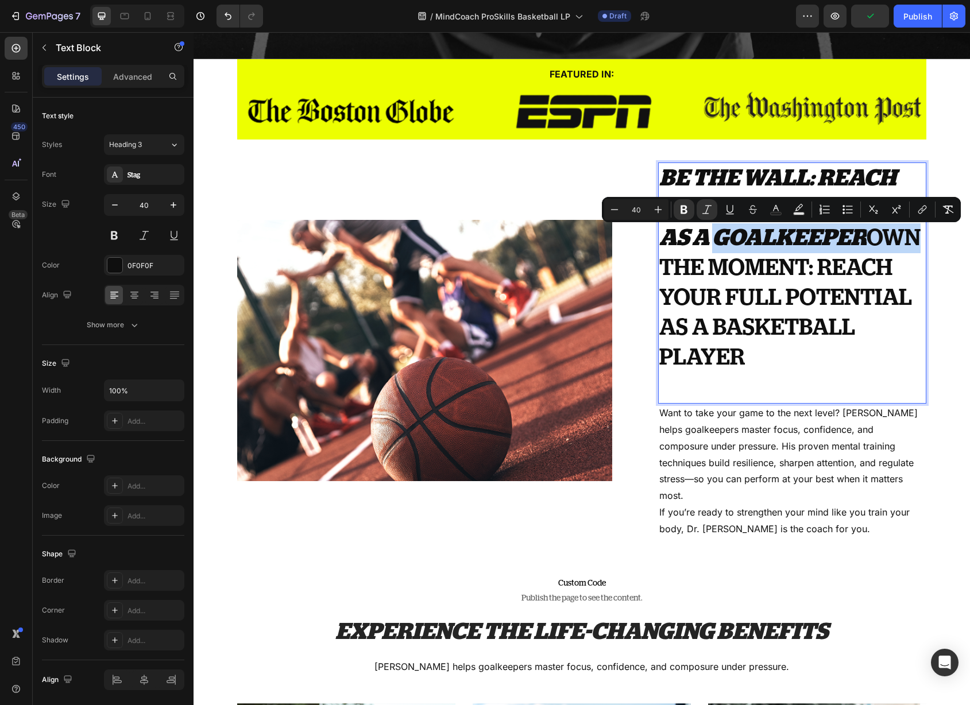
click at [871, 238] on p "BE THE WALL: REACH YOUR FULL POTENTIAL AS A GOALKEEPER OWN THE MOMENT: REACH YO…" at bounding box center [792, 283] width 266 height 239
click at [835, 243] on strong "BE THE WALL: REACH YOUR FULL POTENTIAL AS A GOALKEEPER" at bounding box center [790, 208] width 262 height 83
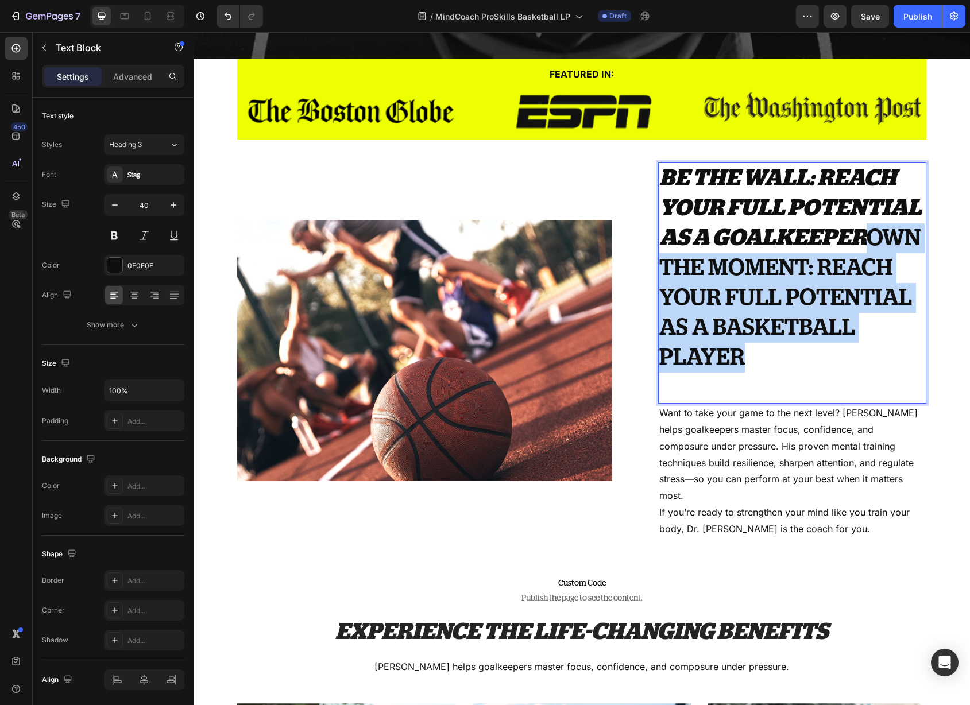
drag, startPoint x: 820, startPoint y: 357, endPoint x: 870, endPoint y: 243, distance: 123.6
click at [870, 243] on p "BE THE WALL: REACH YOUR FULL POTENTIAL AS A GOALKEEPER OWN THE MOMENT: REACH YO…" at bounding box center [792, 283] width 266 height 239
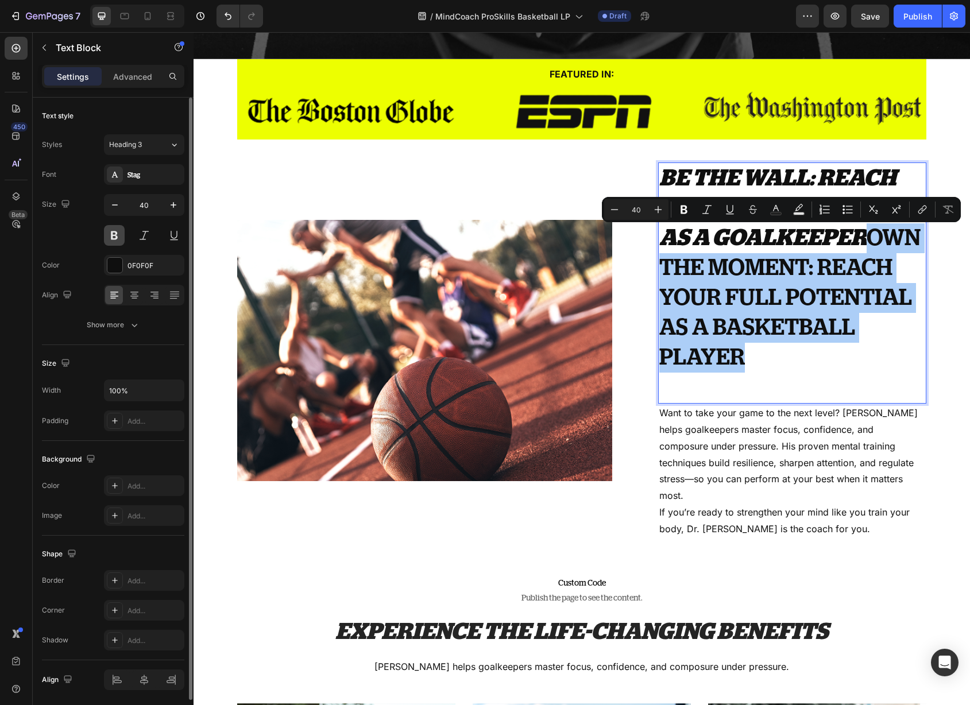
click at [122, 235] on button at bounding box center [114, 235] width 21 height 21
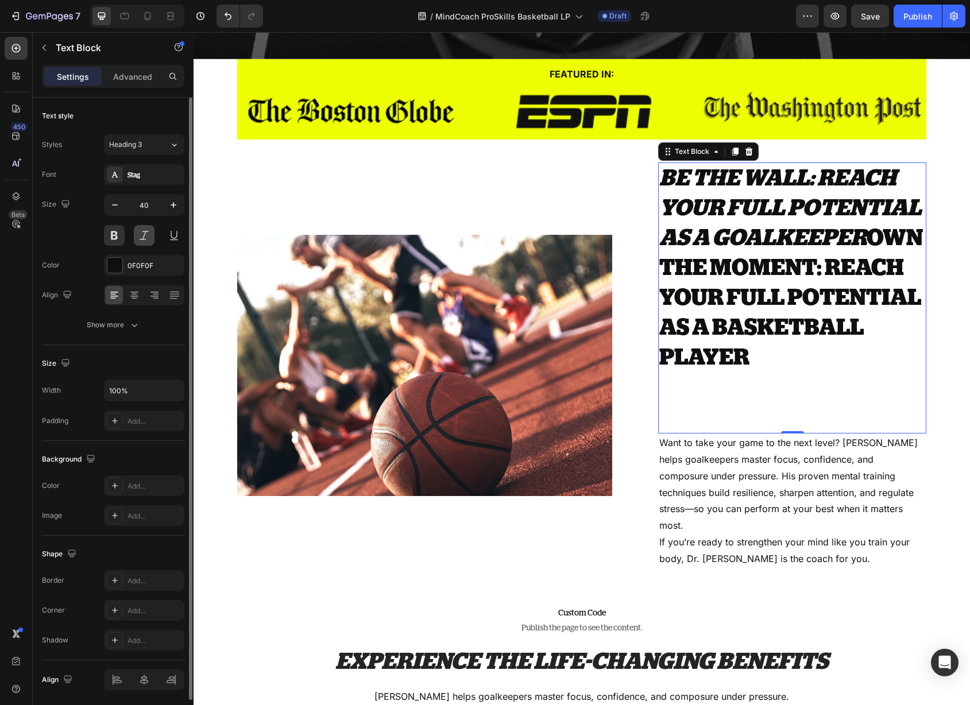
click at [138, 234] on button at bounding box center [144, 235] width 21 height 21
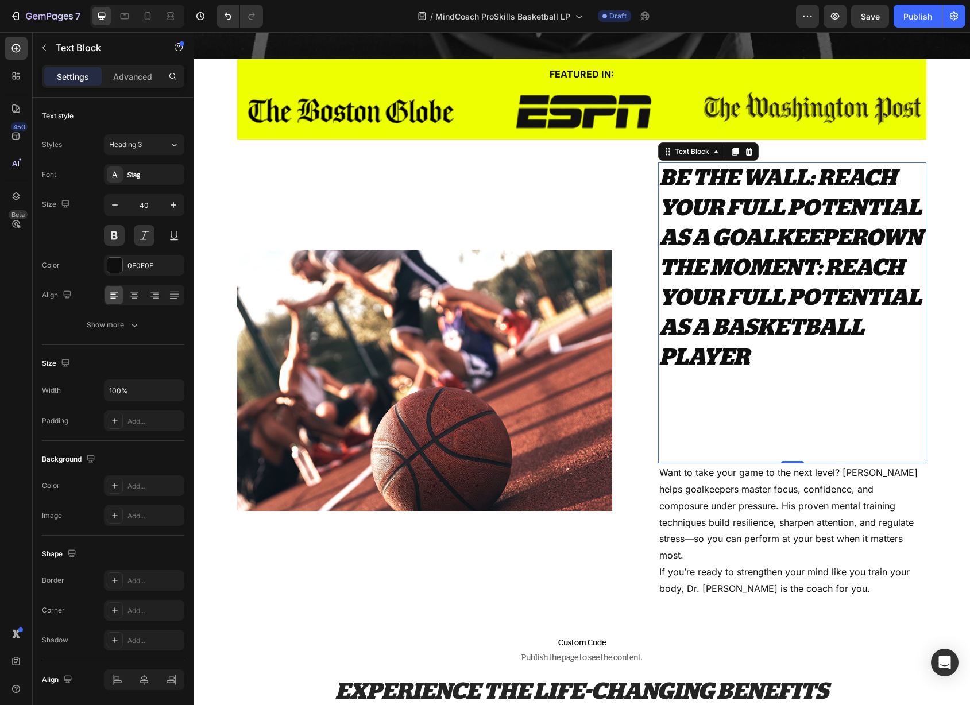
click at [891, 247] on p "BE THE WALL: REACH YOUR FULL POTENTIAL AS A GOALKEEPER OWN THE MOMENT: REACH YO…" at bounding box center [792, 313] width 266 height 299
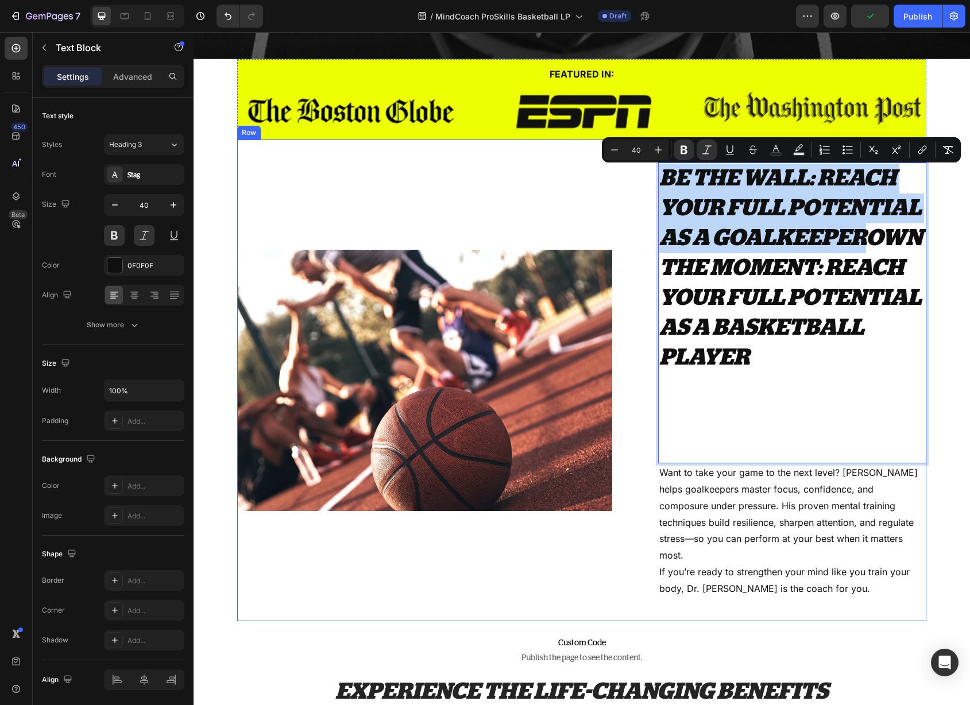
drag, startPoint x: 871, startPoint y: 241, endPoint x: 641, endPoint y: 193, distance: 234.5
click at [641, 193] on div "Image BE THE WALL: REACH YOUR FULL POTENTIAL AS A GOALKEEPER OWN THE MOMENT: RE…" at bounding box center [581, 380] width 689 height 481
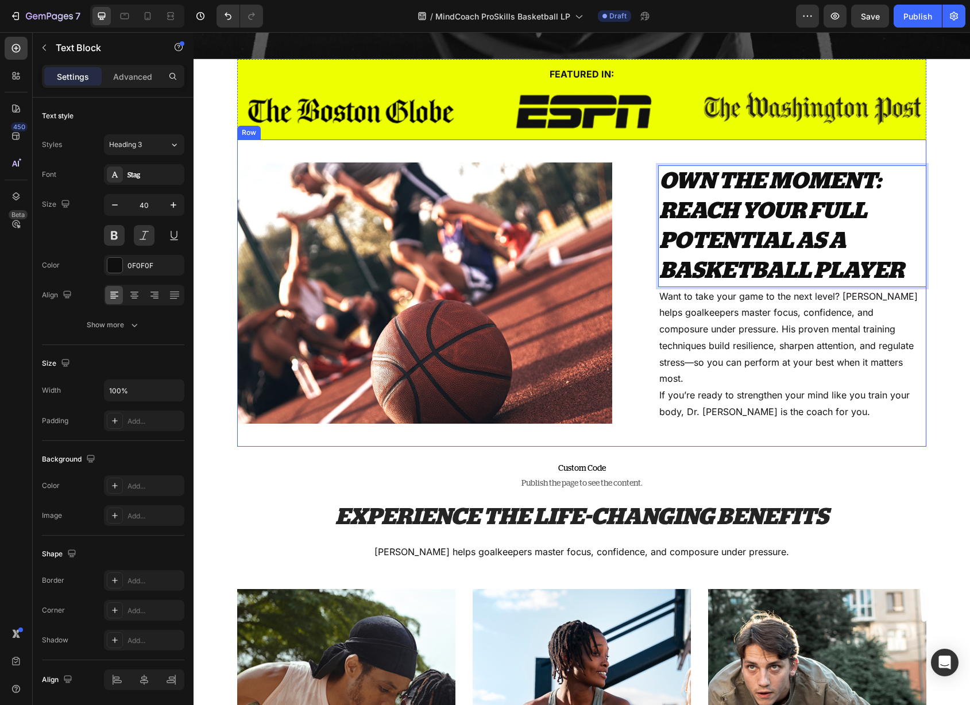
scroll to position [362, 0]
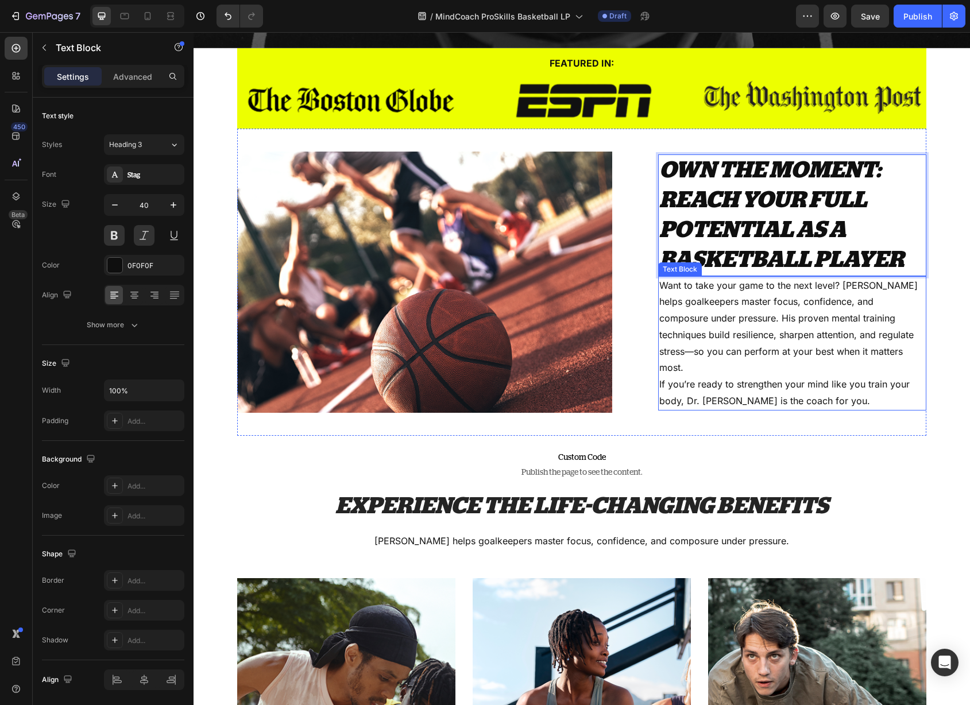
click at [760, 323] on span "Want to take your game to the next level? [PERSON_NAME] helps goalkeepers maste…" at bounding box center [788, 327] width 258 height 94
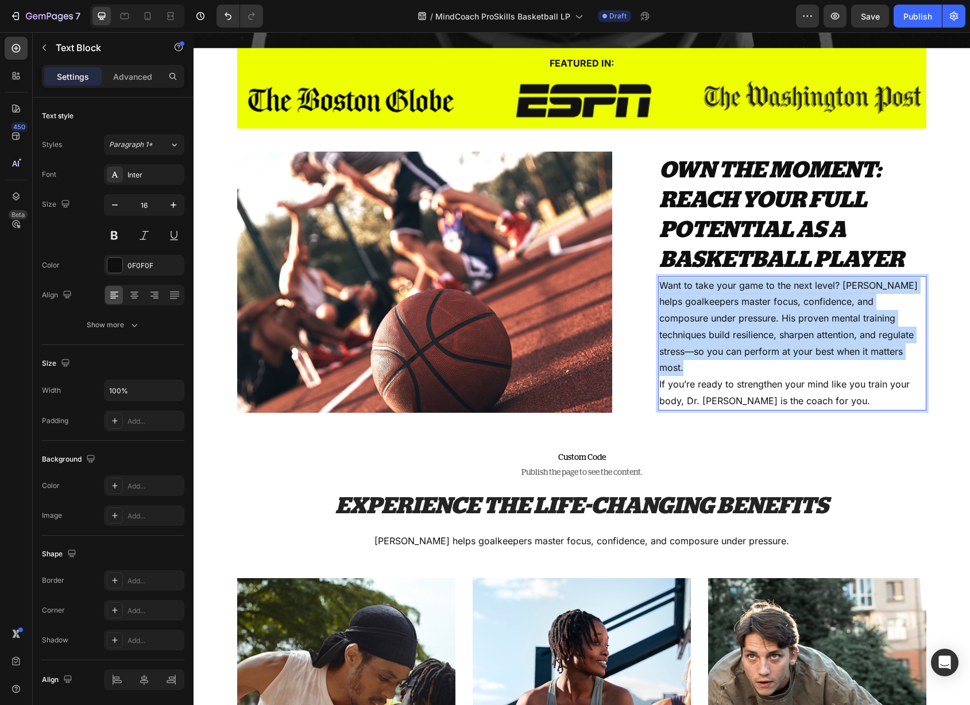
click at [760, 323] on span "Want to take your game to the next level? [PERSON_NAME] helps goalkeepers maste…" at bounding box center [788, 327] width 258 height 94
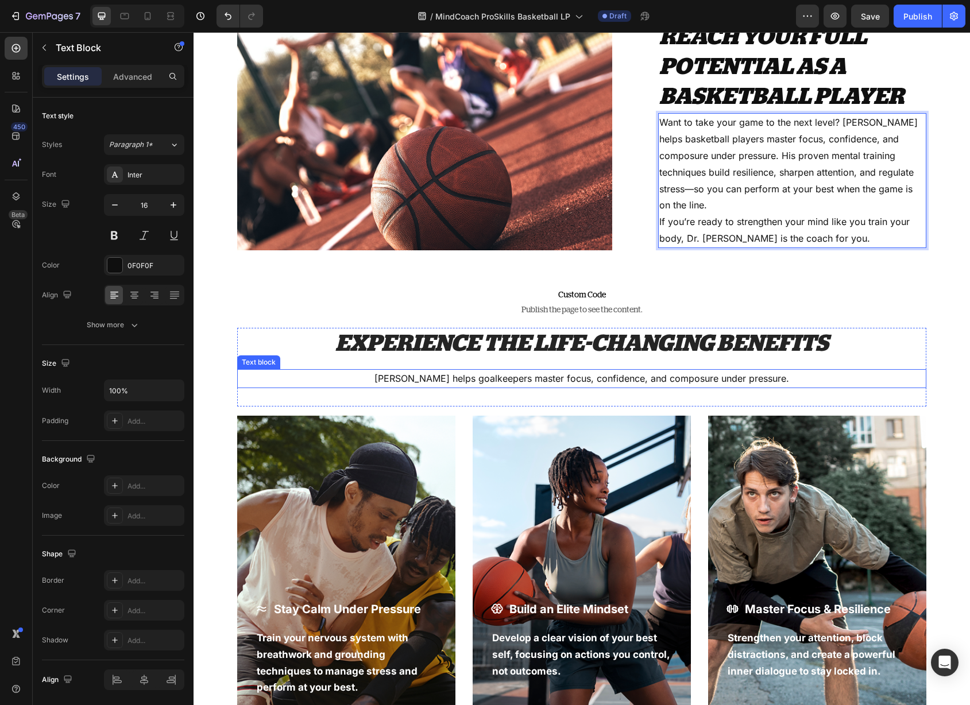
scroll to position [526, 0]
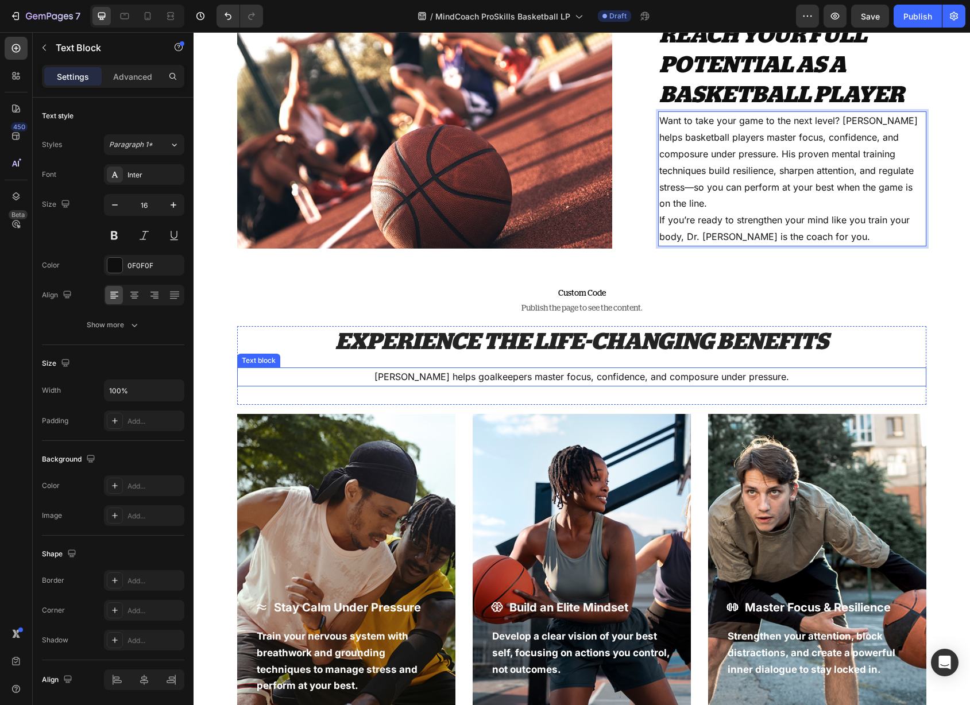
click at [487, 378] on p "[PERSON_NAME] helps goalkeepers master focus, confidence, and composure under p…" at bounding box center [581, 377] width 687 height 17
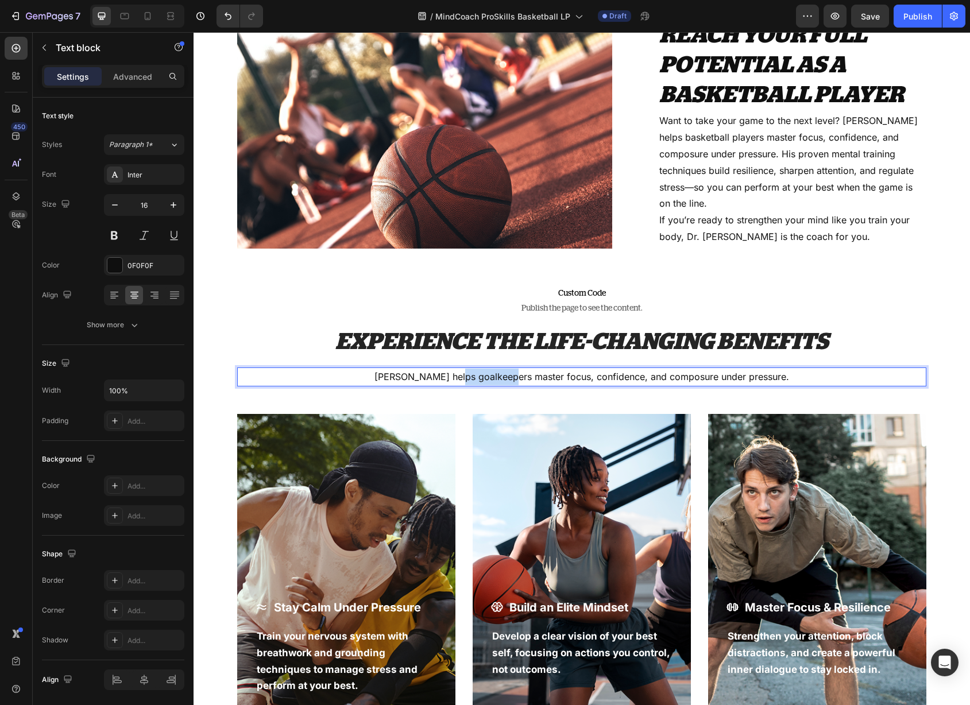
click at [487, 378] on p "[PERSON_NAME] helps goalkeepers master focus, confidence, and composure under p…" at bounding box center [581, 377] width 687 height 17
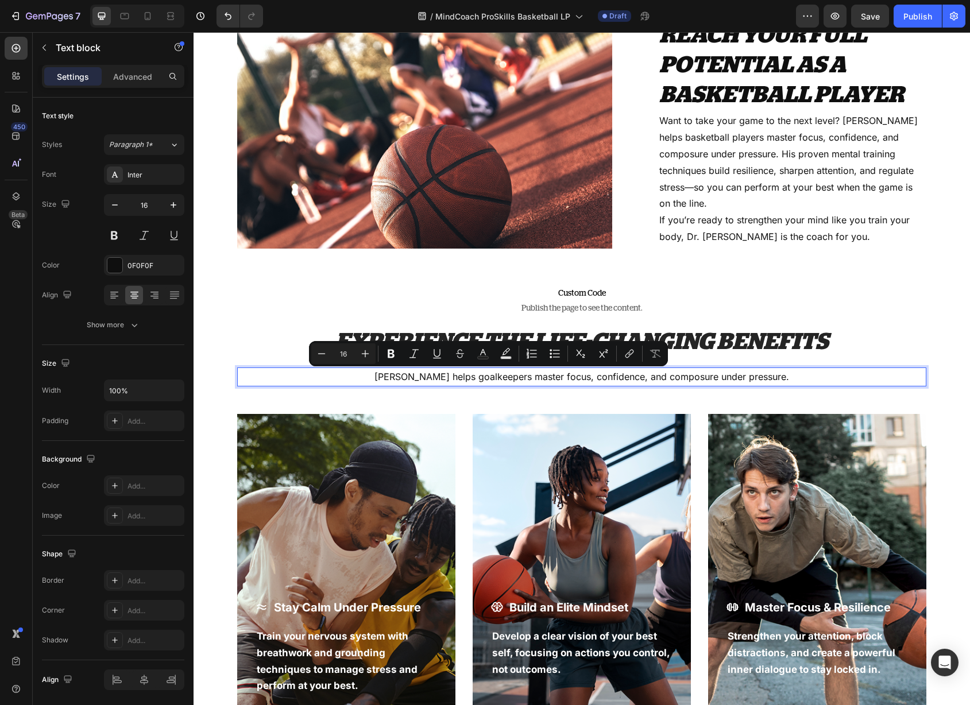
click at [519, 381] on p "[PERSON_NAME] helps goalkeepers master focus, confidence, and composure under p…" at bounding box center [581, 377] width 687 height 17
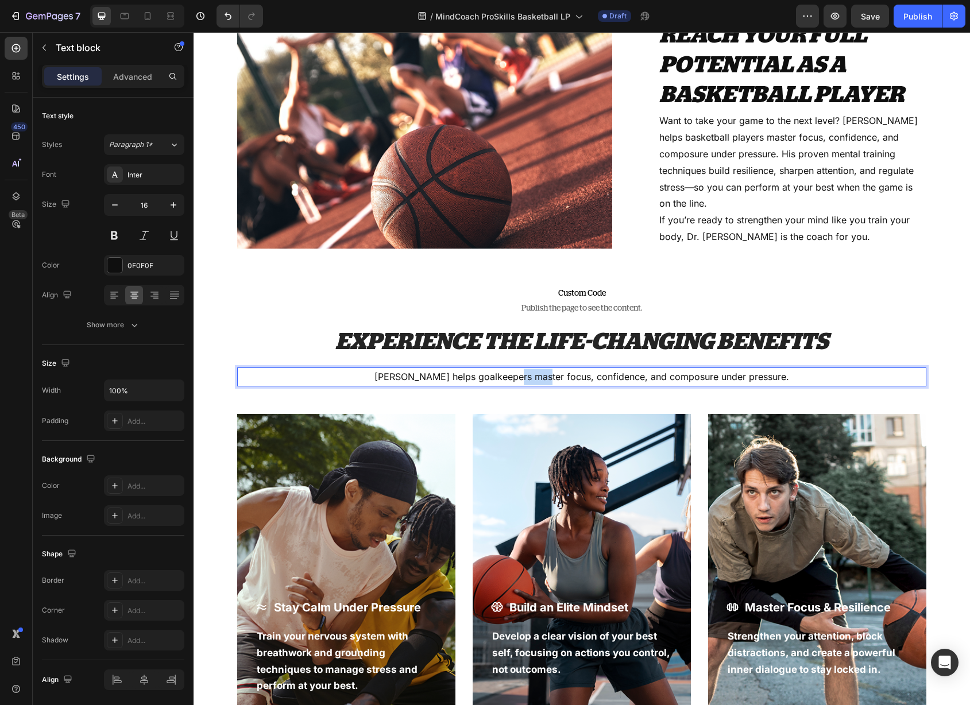
click at [519, 381] on p "[PERSON_NAME] helps goalkeepers master focus, confidence, and composure under p…" at bounding box center [581, 377] width 687 height 17
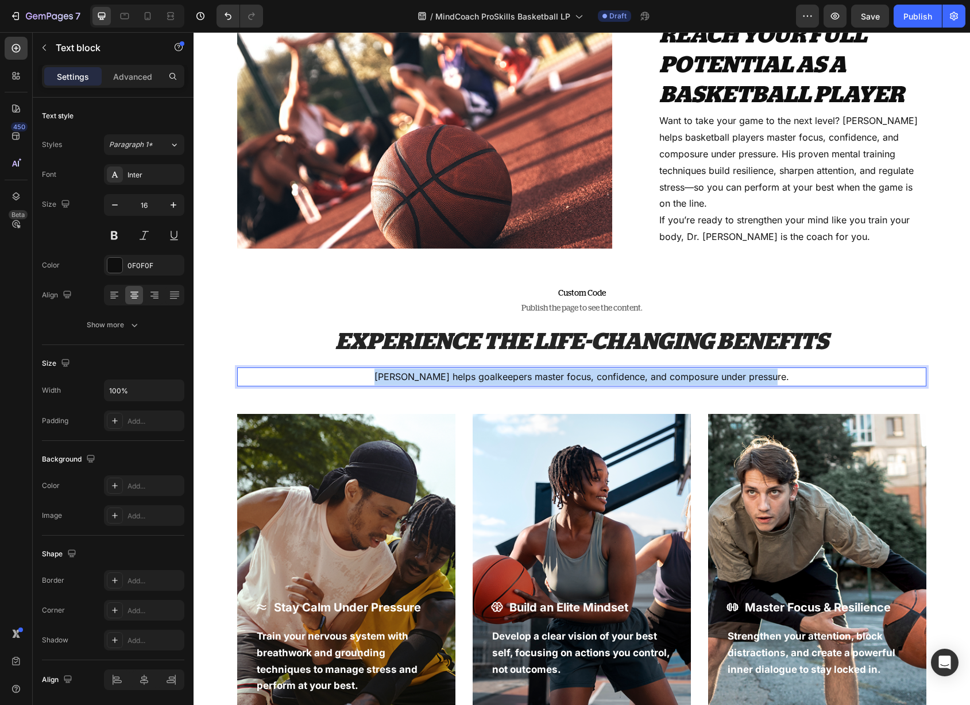
click at [519, 381] on p "[PERSON_NAME] helps goalkeepers master focus, confidence, and composure under p…" at bounding box center [581, 377] width 687 height 17
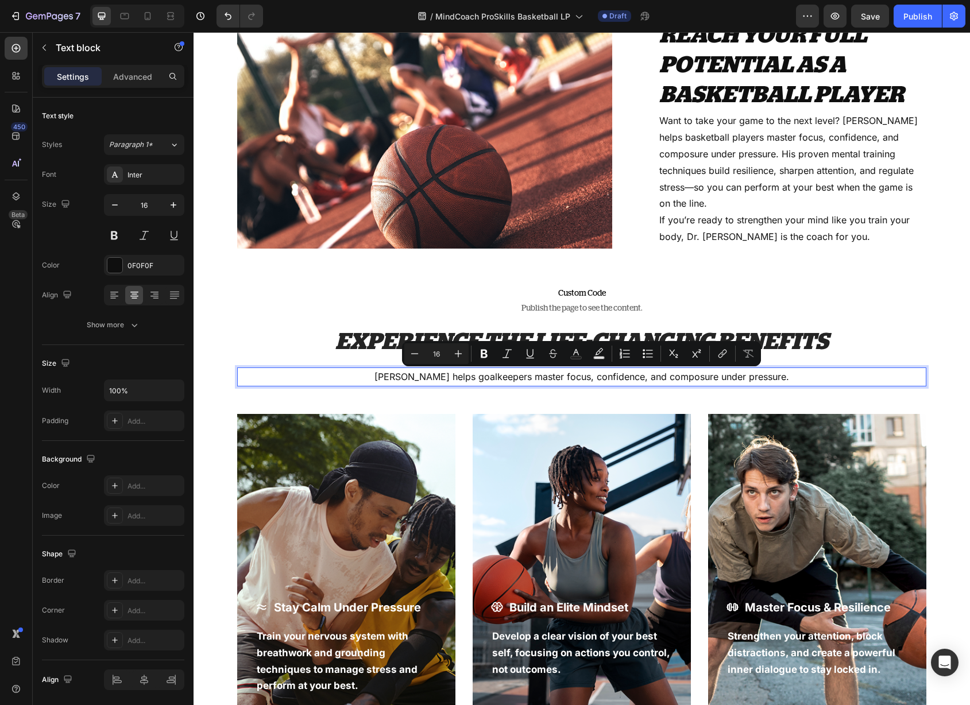
click at [466, 373] on p "[PERSON_NAME] helps goalkeepers master focus, confidence, and composure under p…" at bounding box center [581, 377] width 687 height 17
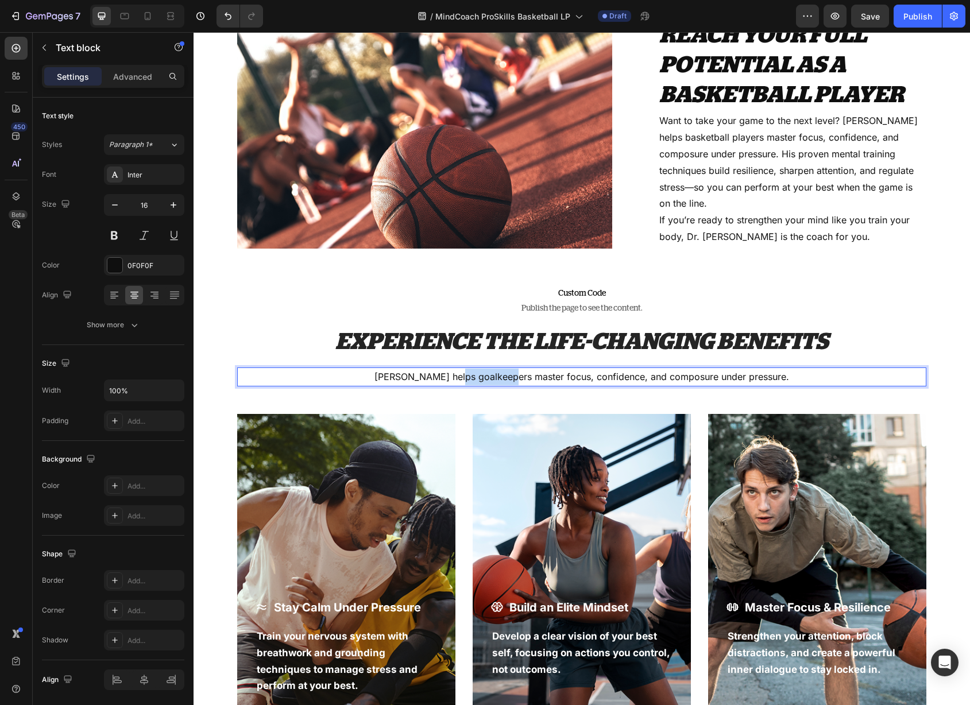
click at [466, 373] on p "[PERSON_NAME] helps goalkeepers master focus, confidence, and composure under p…" at bounding box center [581, 377] width 687 height 17
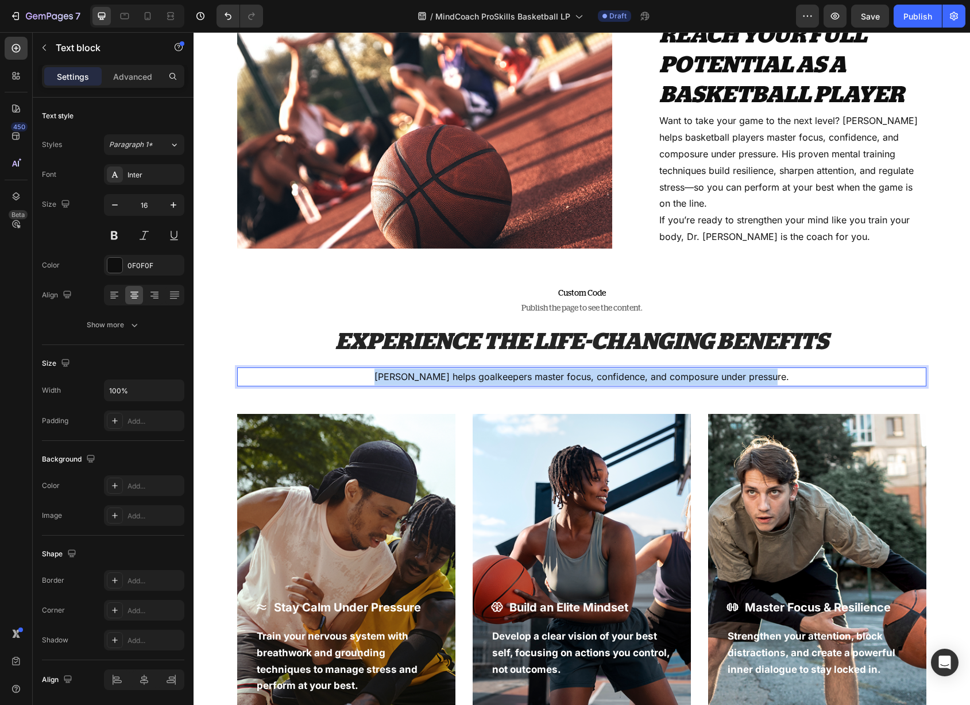
click at [466, 373] on p "[PERSON_NAME] helps goalkeepers master focus, confidence, and composure under p…" at bounding box center [581, 377] width 687 height 17
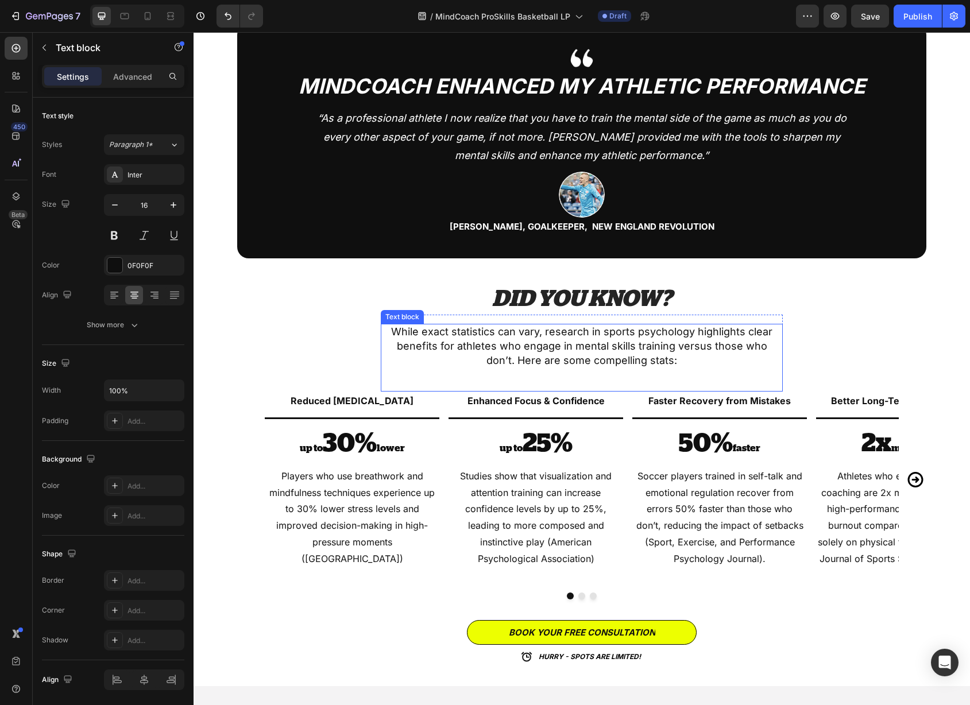
scroll to position [2052, 0]
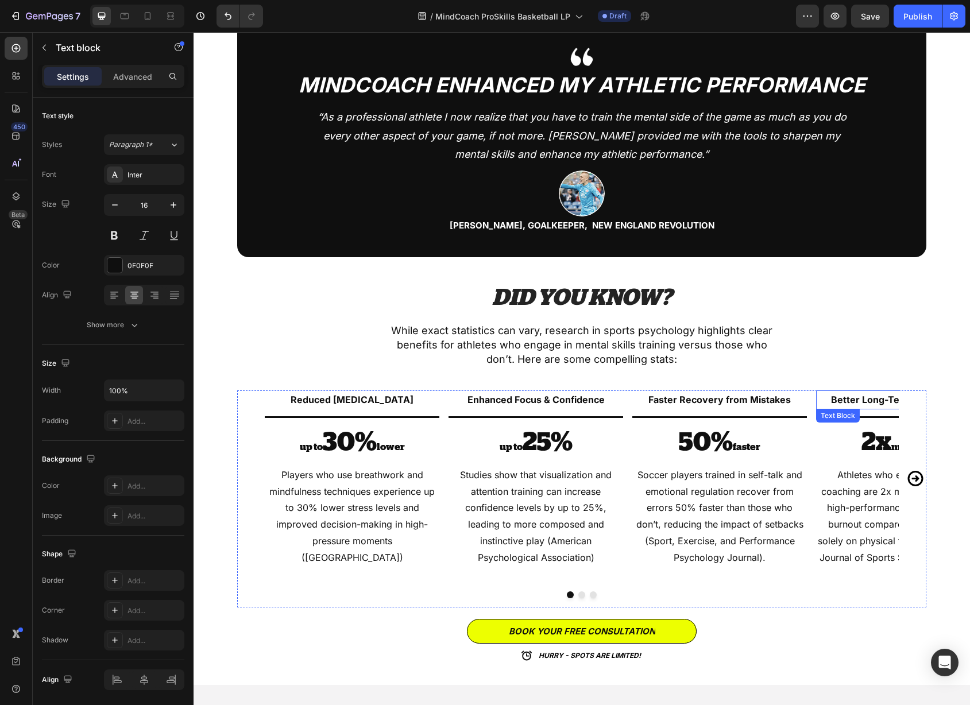
click at [869, 394] on strong "Better Long-Term Development" at bounding box center [903, 399] width 145 height 11
click at [832, 467] on p "Athletes who engage in mental coaching are 2x more likely to sustain high-perfo…" at bounding box center [903, 516] width 172 height 99
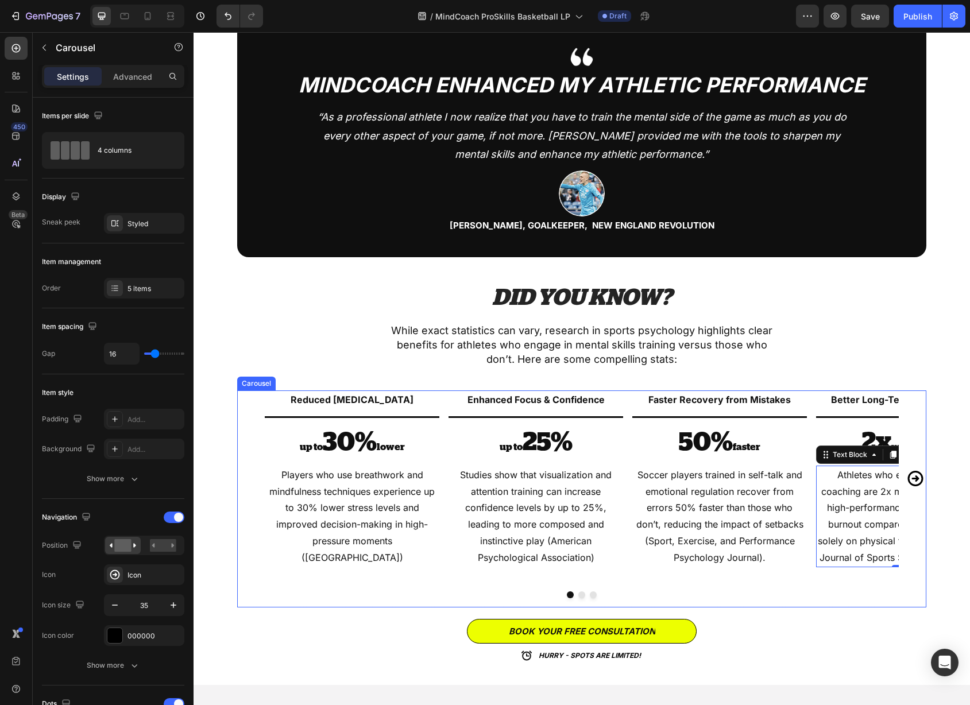
click at [912, 468] on icon "Carousel Next Arrow" at bounding box center [915, 478] width 18 height 20
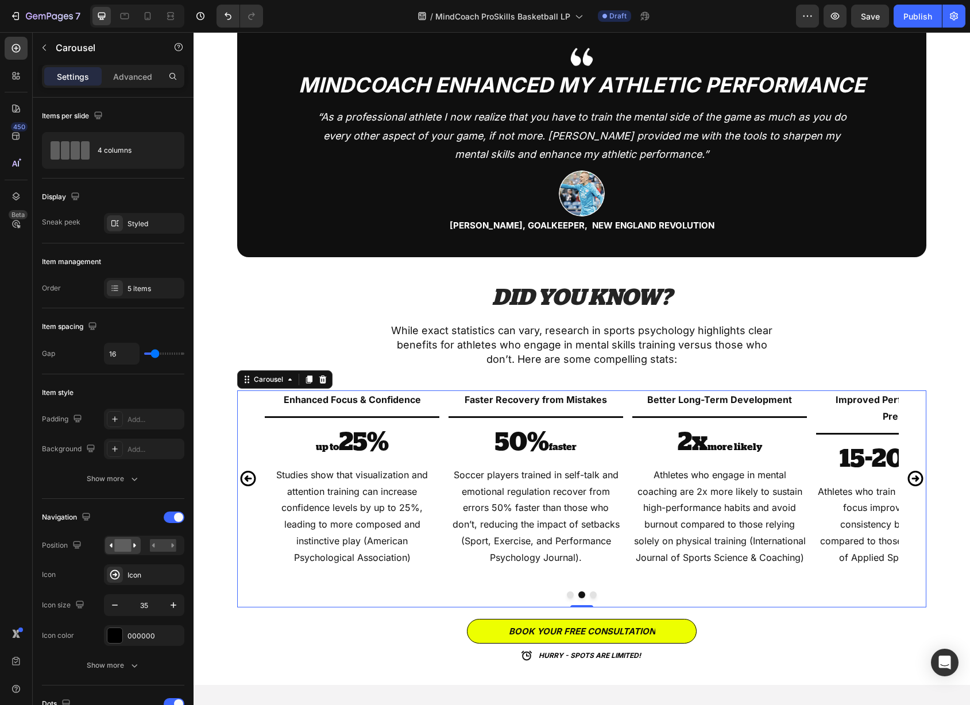
click at [913, 468] on icon "Carousel Next Arrow" at bounding box center [915, 478] width 18 height 20
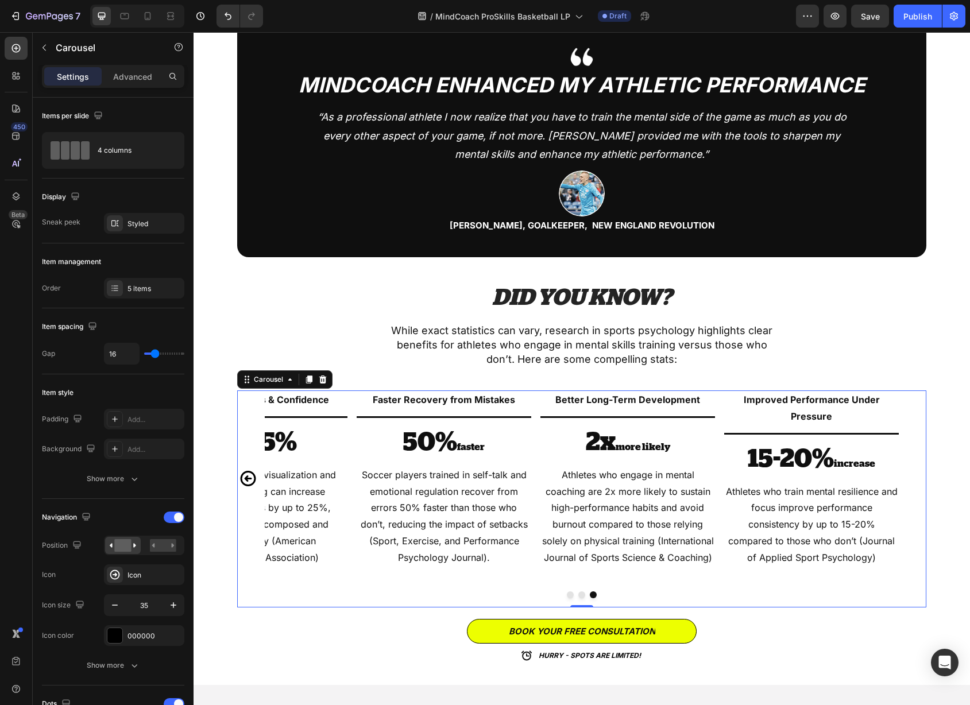
click at [253, 471] on icon "Carousel Back Arrow" at bounding box center [249, 479] width 16 height 16
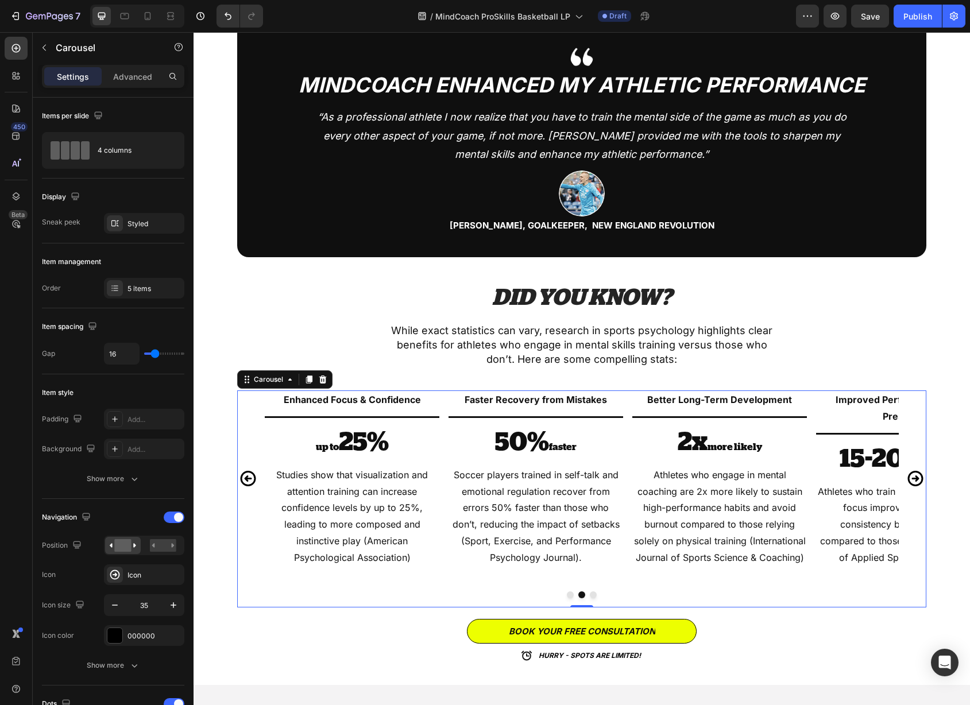
click at [253, 471] on icon "Carousel Back Arrow" at bounding box center [249, 479] width 16 height 16
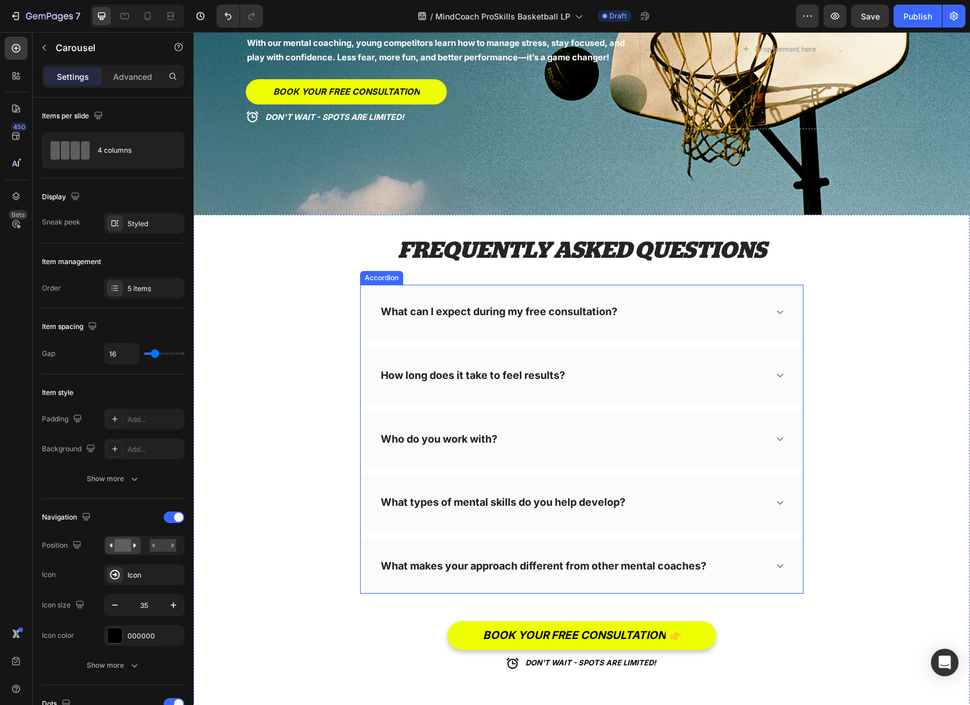
scroll to position [5432, 0]
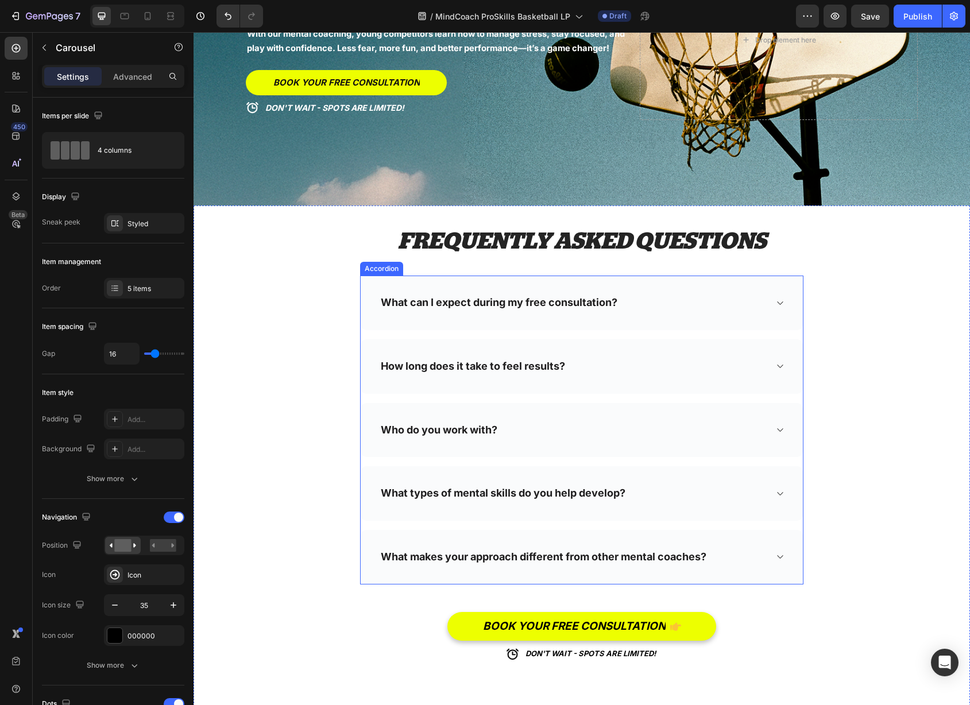
click at [522, 298] on strong "What can I expect during my free consultation?" at bounding box center [499, 302] width 237 height 12
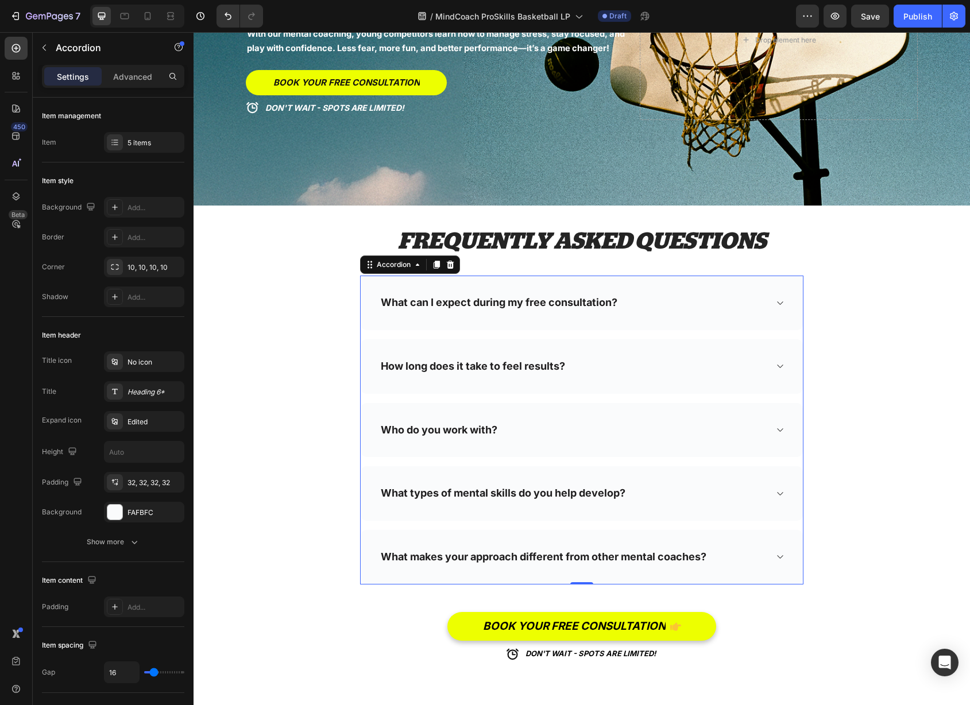
click at [672, 300] on div "What can I expect during my free consultation?" at bounding box center [572, 303] width 387 height 18
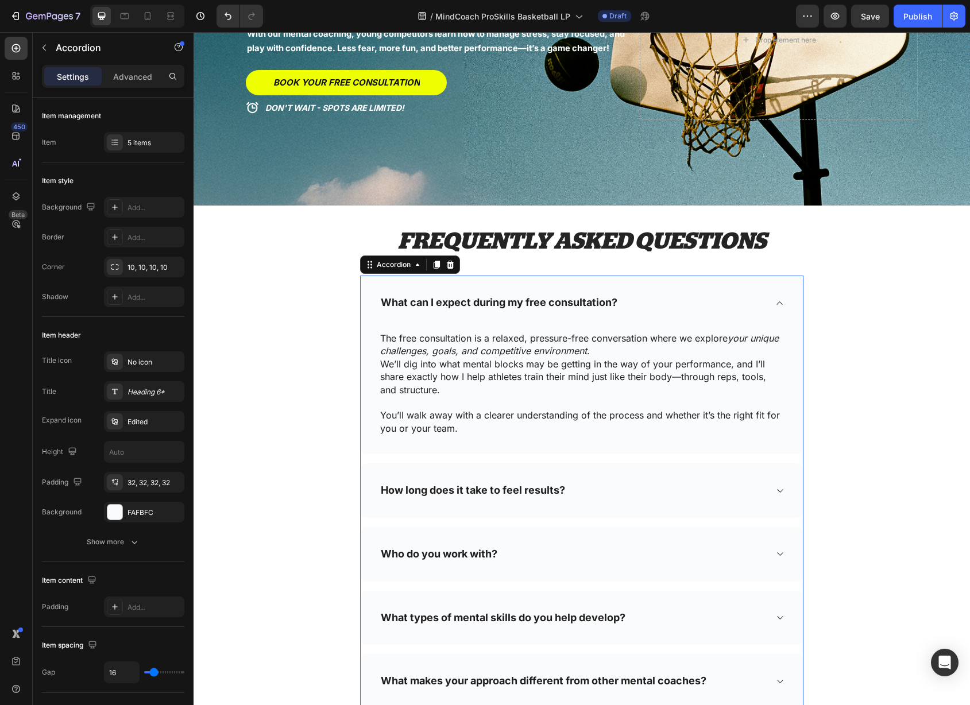
click at [778, 305] on icon at bounding box center [779, 303] width 9 height 9
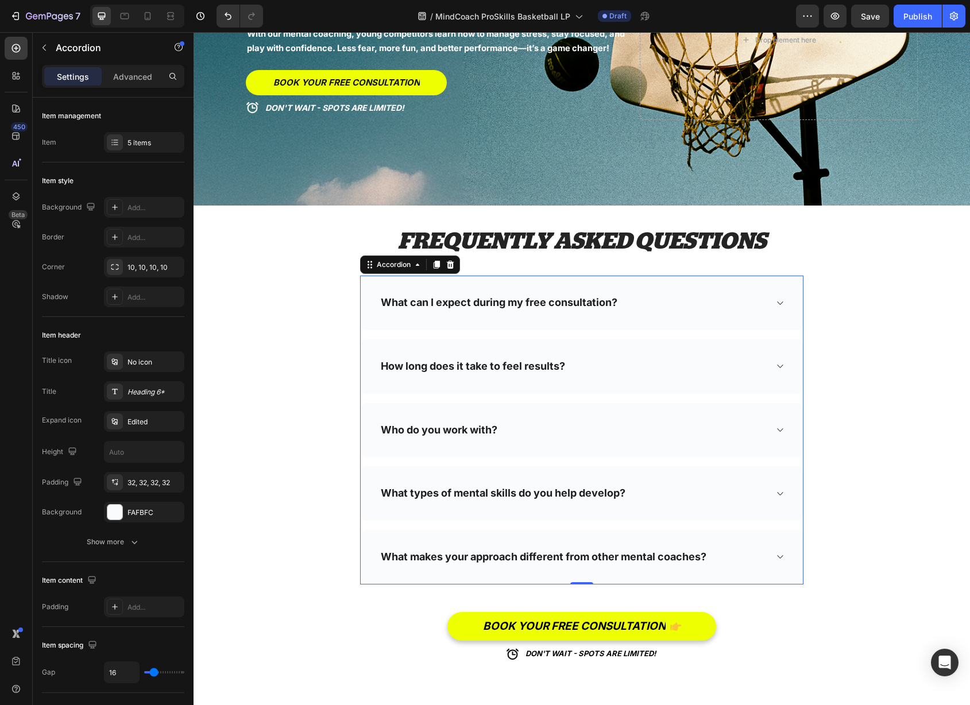
click at [783, 366] on icon at bounding box center [779, 366] width 9 height 9
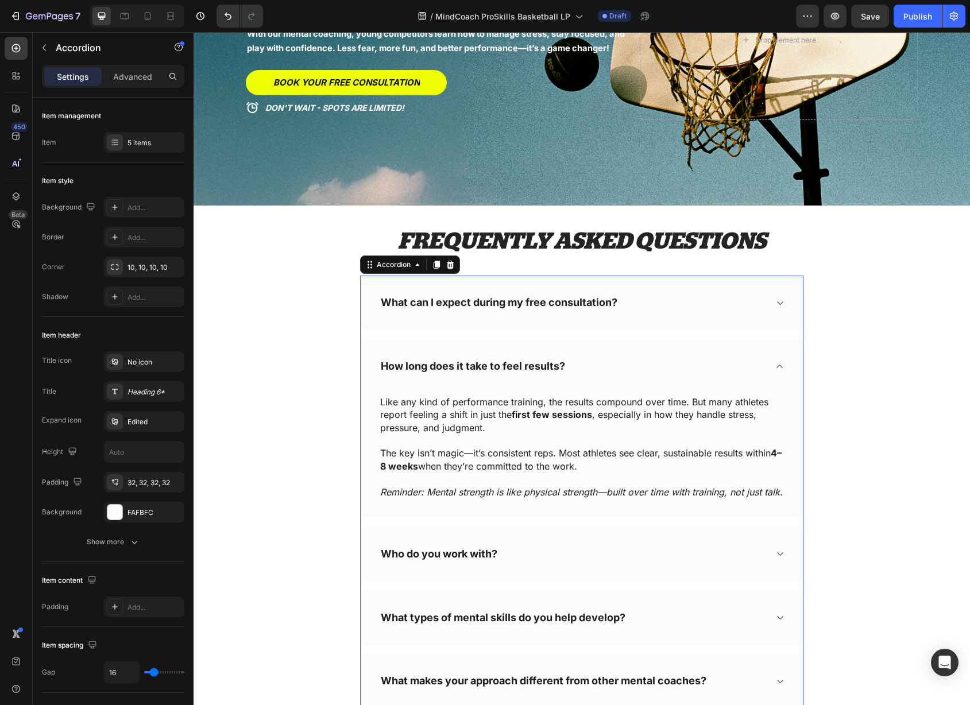
click at [783, 366] on icon at bounding box center [779, 366] width 9 height 9
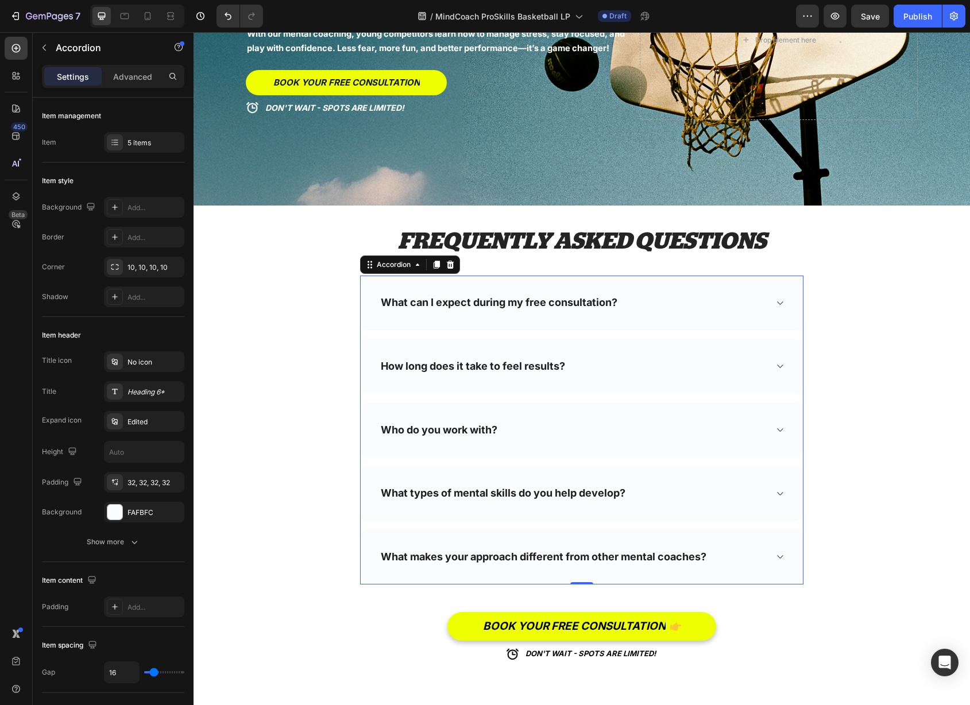
click at [774, 429] on div "Who do you work with?" at bounding box center [582, 430] width 442 height 55
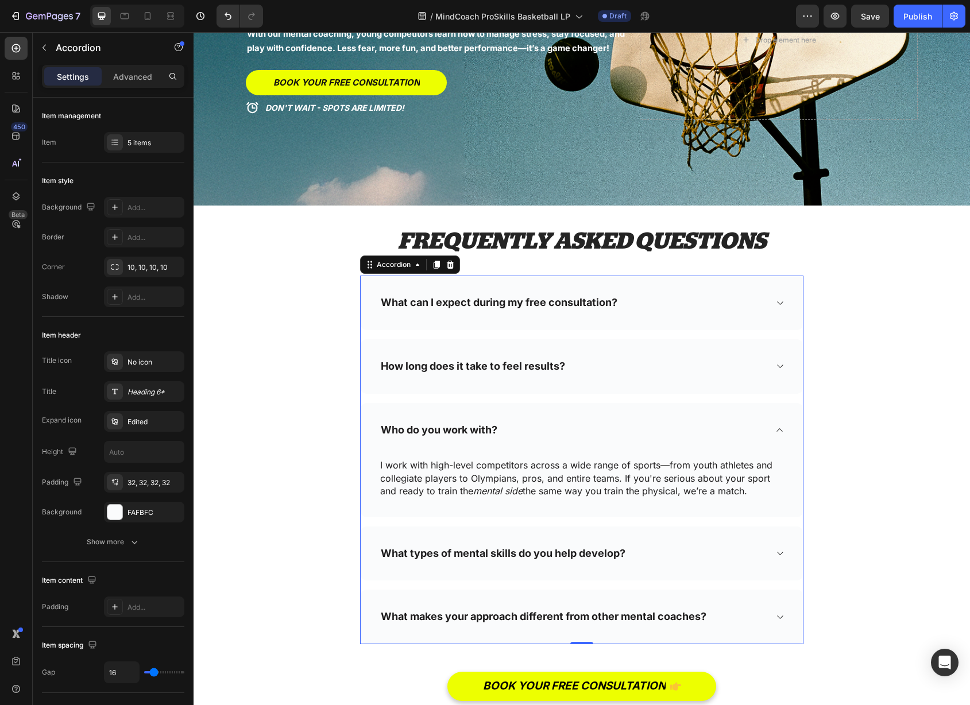
click at [781, 426] on icon at bounding box center [779, 429] width 9 height 9
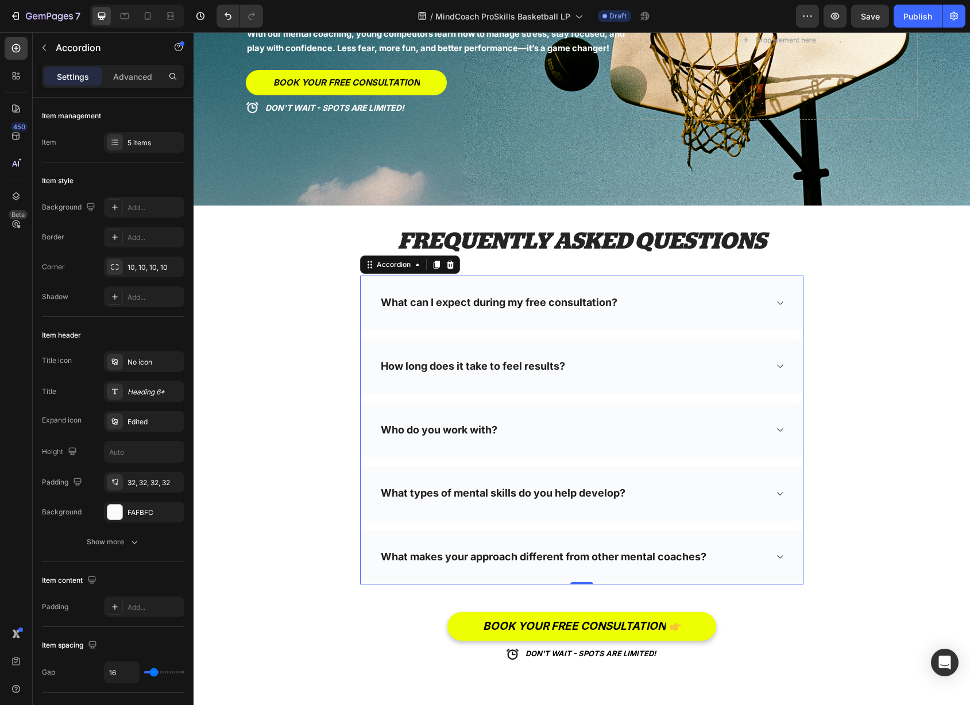
click at [781, 491] on icon at bounding box center [779, 493] width 9 height 9
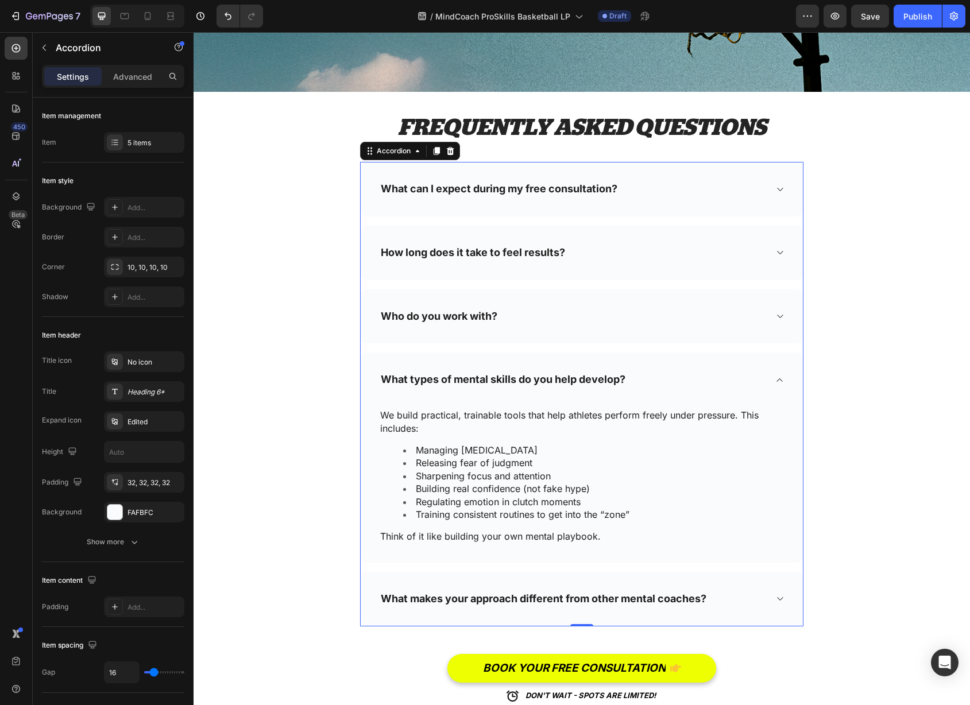
scroll to position [5547, 0]
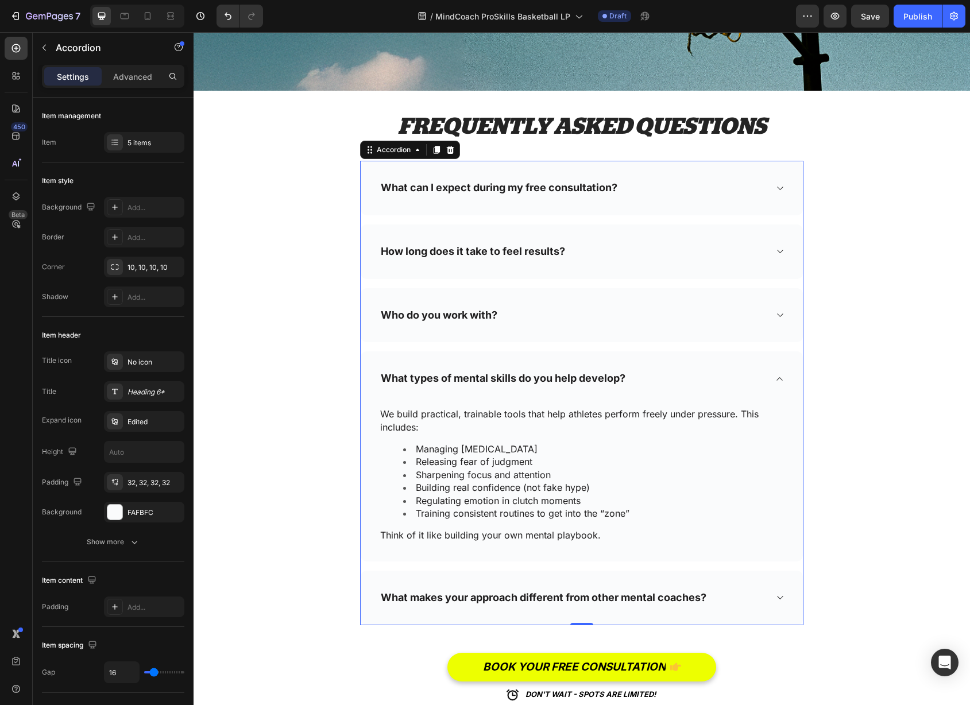
click at [781, 379] on icon at bounding box center [780, 378] width 6 height 3
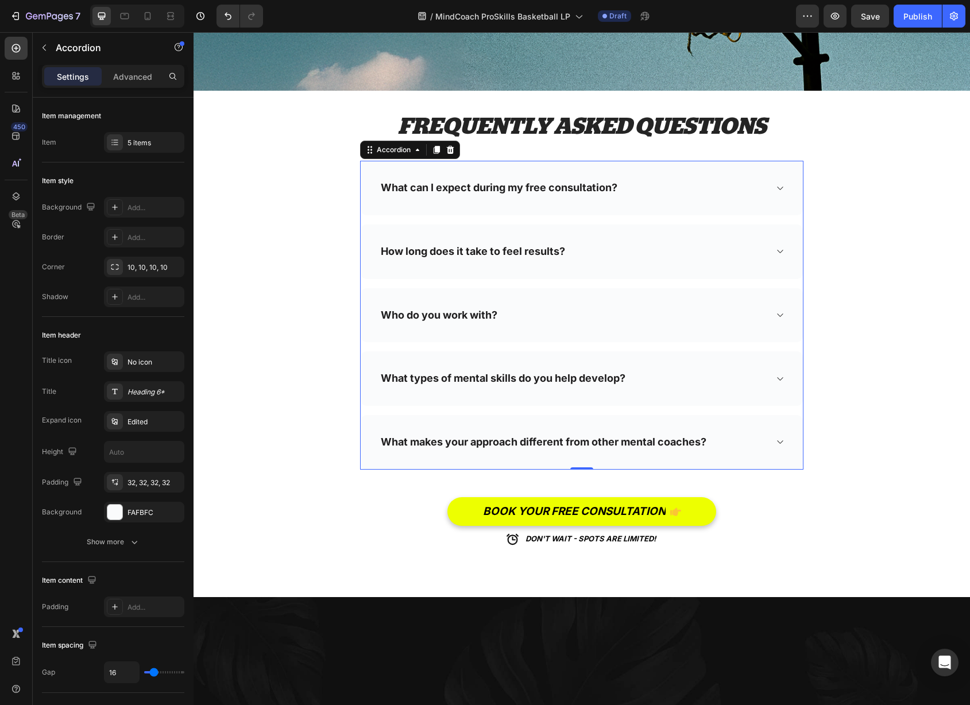
click at [782, 441] on icon at bounding box center [779, 441] width 9 height 9
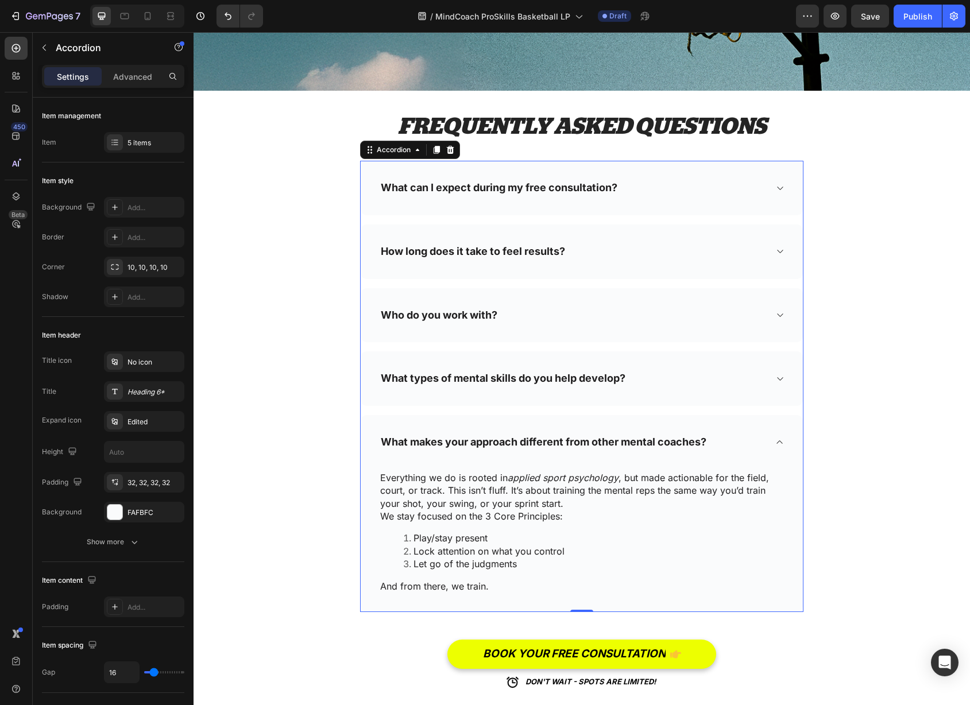
click at [783, 440] on icon at bounding box center [779, 441] width 9 height 9
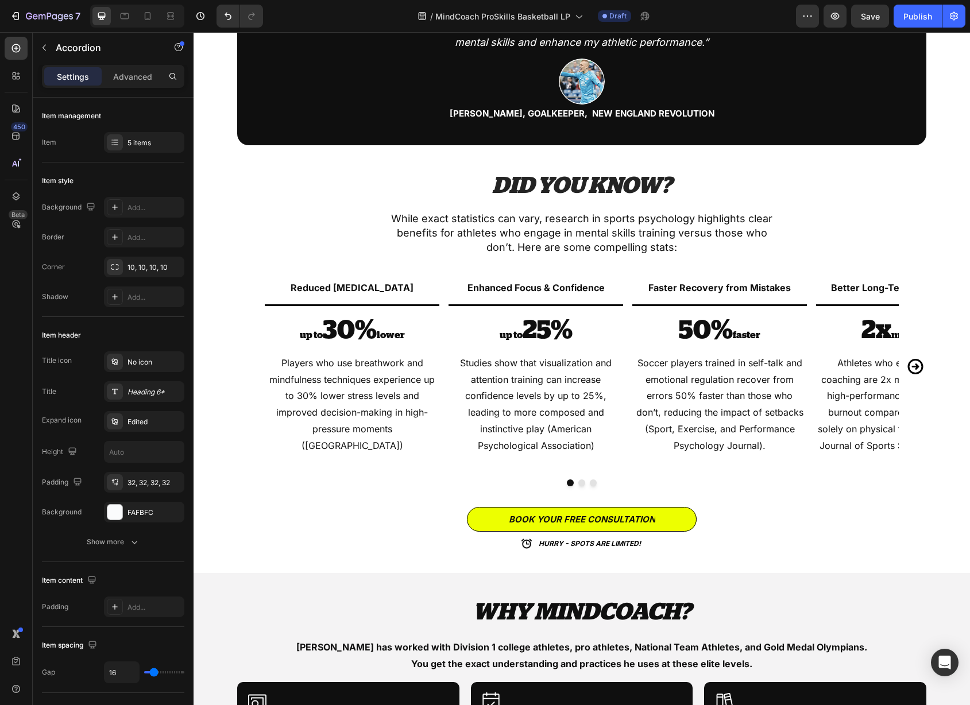
scroll to position [2154, 0]
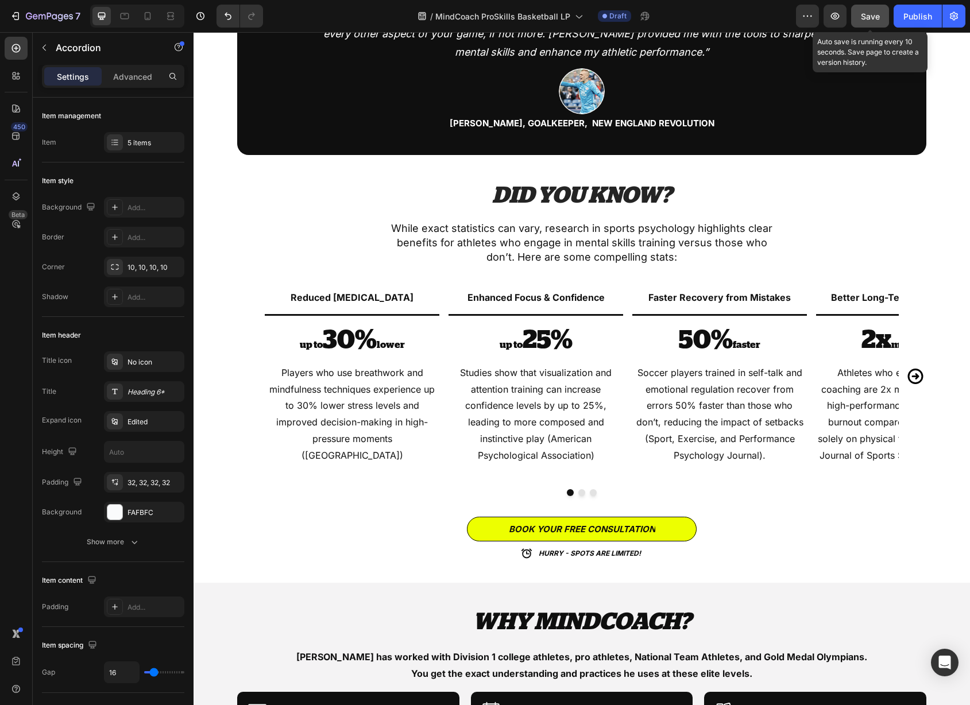
click at [863, 15] on span "Save" at bounding box center [870, 16] width 19 height 10
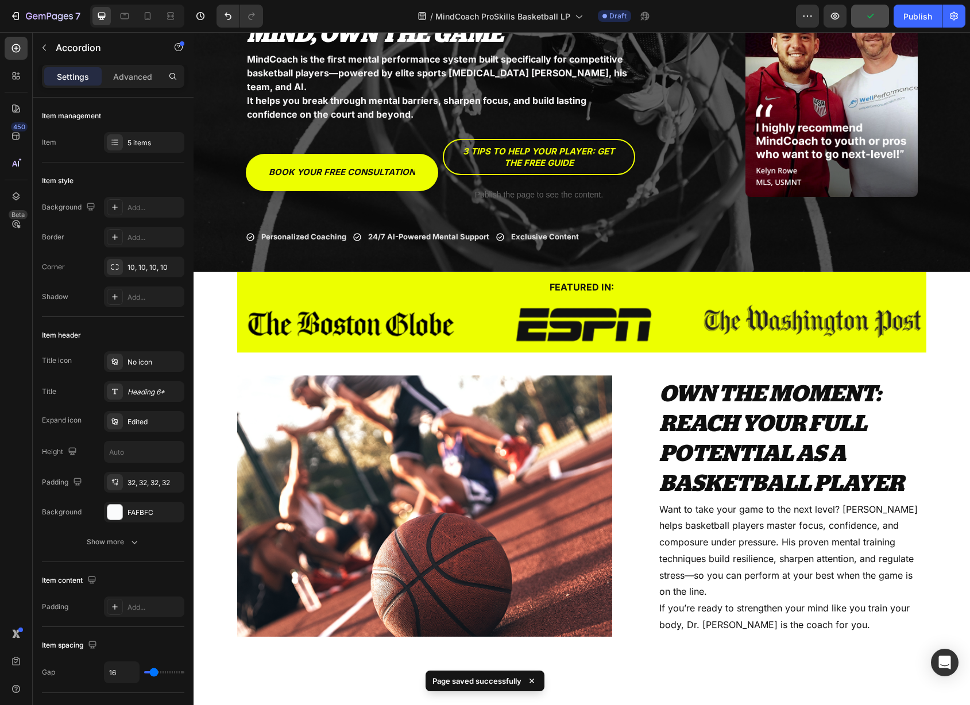
scroll to position [0, 0]
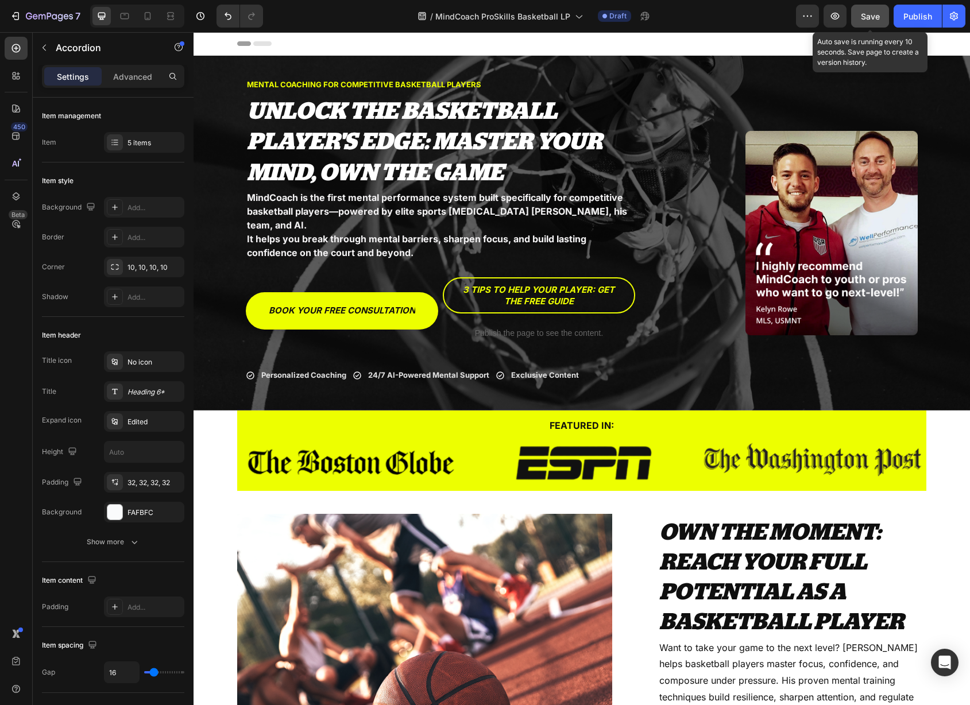
click at [870, 22] on button "Save" at bounding box center [870, 16] width 38 height 23
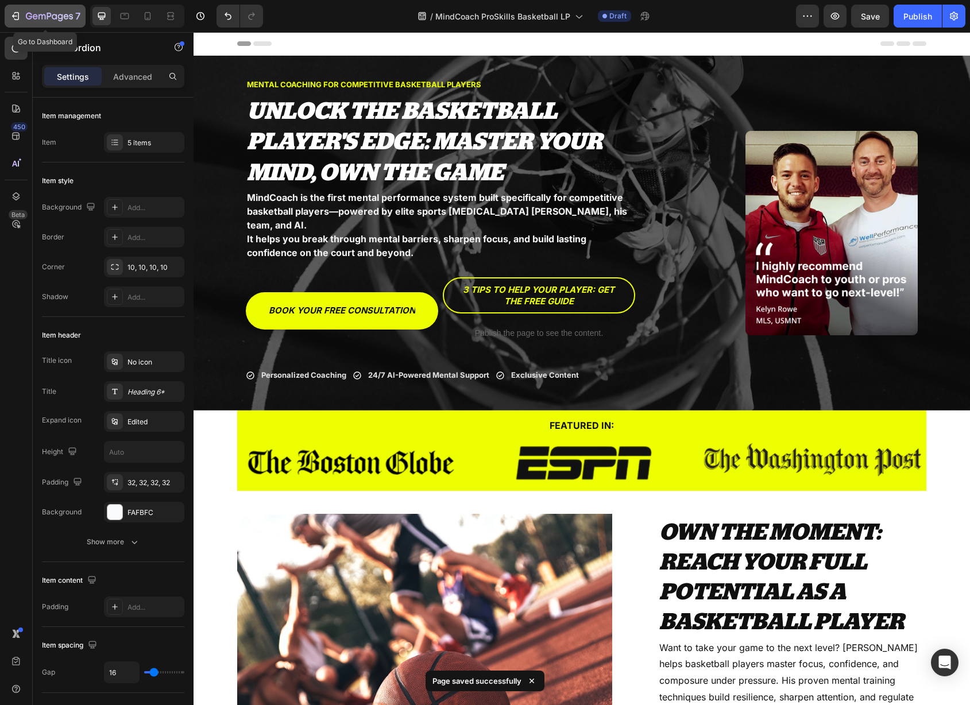
click at [16, 16] on icon "button" at bounding box center [15, 15] width 11 height 11
